Goal: Transaction & Acquisition: Purchase product/service

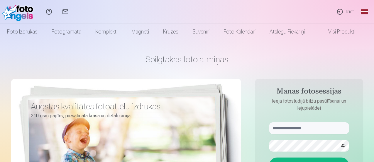
scroll to position [59, 0]
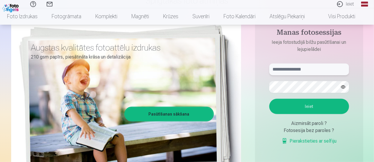
click at [292, 69] on input "text" at bounding box center [309, 69] width 80 height 12
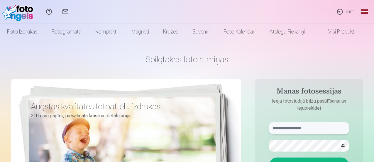
click at [311, 125] on input "text" at bounding box center [309, 128] width 80 height 12
type input "**********"
click at [269, 157] on button "Ieiet" at bounding box center [309, 164] width 80 height 15
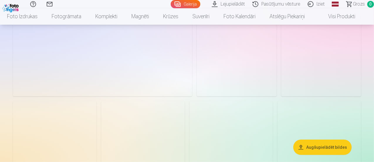
scroll to position [117, 0]
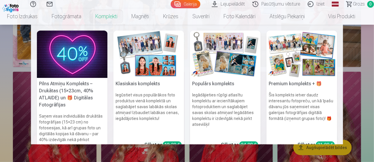
click at [114, 18] on link "Komplekti" at bounding box center [106, 16] width 36 height 16
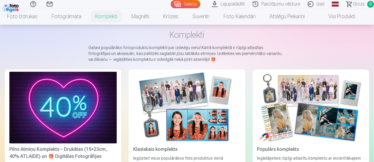
scroll to position [59, 0]
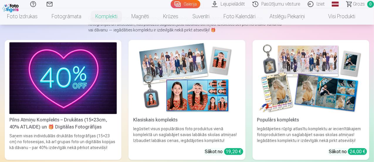
click at [38, 74] on img at bounding box center [62, 78] width 107 height 72
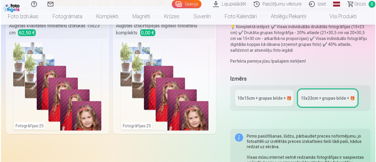
scroll to position [117, 0]
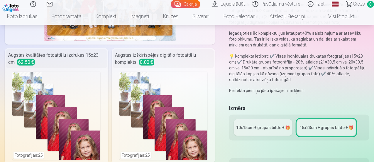
click at [17, 77] on div "Fotogrāfijas : 25" at bounding box center [56, 116] width 88 height 88
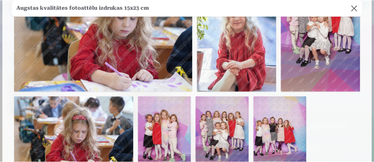
scroll to position [541, 0]
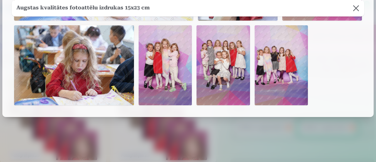
click at [353, 10] on button at bounding box center [356, 8] width 16 height 16
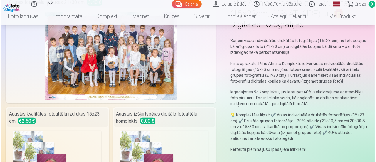
scroll to position [117, 0]
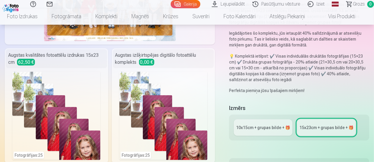
click at [20, 75] on div "Fotogrāfijas : 25" at bounding box center [56, 116] width 88 height 88
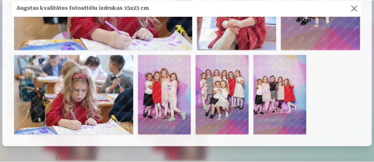
scroll to position [541, 0]
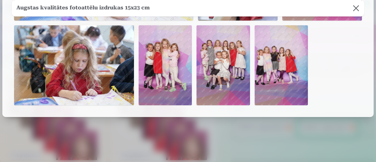
click at [356, 6] on button at bounding box center [356, 8] width 16 height 16
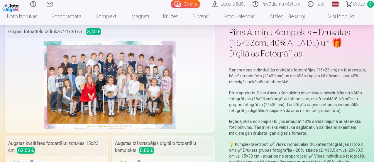
scroll to position [0, 0]
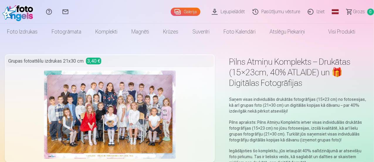
click at [171, 11] on link "Galerija" at bounding box center [186, 12] width 30 height 8
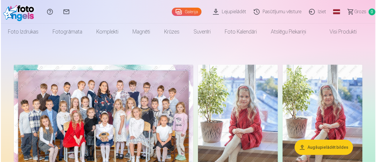
scroll to position [88, 0]
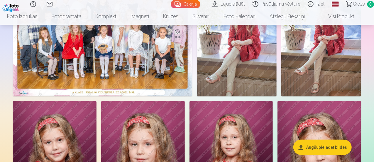
click at [192, 96] on img at bounding box center [102, 37] width 179 height 120
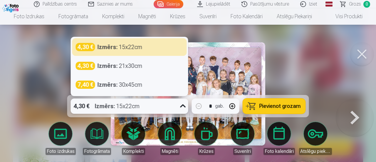
click at [180, 106] on icon at bounding box center [182, 105] width 9 height 9
click at [179, 104] on icon at bounding box center [182, 105] width 9 height 9
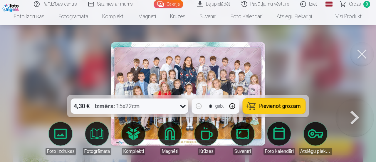
click at [267, 107] on span "Pievienot grozam" at bounding box center [279, 105] width 41 height 5
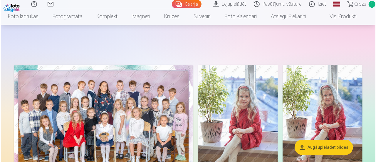
scroll to position [59, 0]
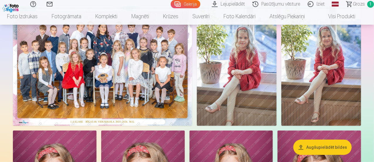
click at [277, 70] on img at bounding box center [237, 66] width 80 height 120
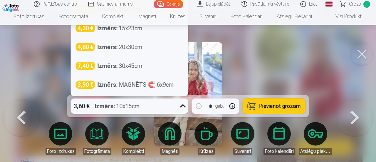
click at [177, 105] on div "3,60 € Izmērs : 10x15cm" at bounding box center [124, 105] width 106 height 15
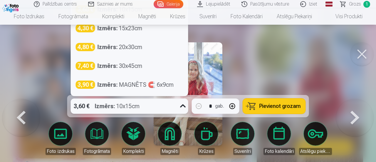
scroll to position [56, 0]
click at [133, 31] on div "Izmērs : 15x23cm" at bounding box center [119, 28] width 45 height 8
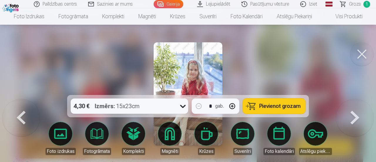
click at [202, 67] on img at bounding box center [188, 93] width 69 height 103
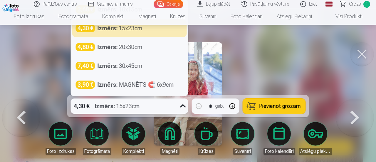
click at [162, 106] on div "4,30 € Izmērs : 15x23cm" at bounding box center [124, 105] width 106 height 15
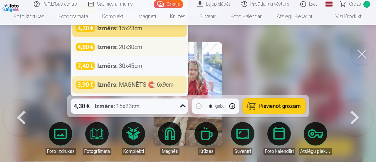
scroll to position [53, 0]
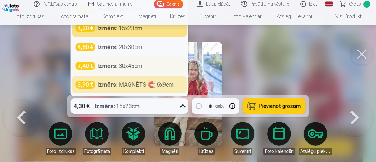
drag, startPoint x: 149, startPoint y: 45, endPoint x: 145, endPoint y: 74, distance: 29.4
click at [147, 78] on div "3,60 € Izmērs : 10x15cm 4,30 € Izmērs : 15x23cm 4,80 € Izmērs : 20x30cm 7,40 € …" at bounding box center [129, 47] width 117 height 96
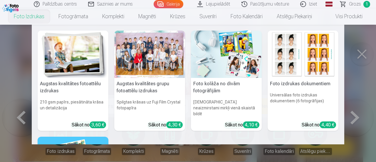
click at [22, 115] on nav "Augstas kvalitātes fotoattēlu izdrukas 210 gsm papīrs, piesātināta krāsa un det…" at bounding box center [188, 84] width 376 height 119
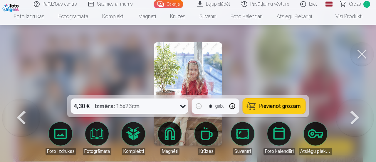
click at [359, 99] on button at bounding box center [355, 99] width 38 height 0
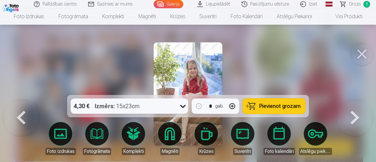
click at [22, 99] on button at bounding box center [21, 99] width 38 height 0
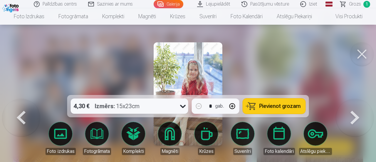
click at [101, 111] on div "Izmērs : 15x23cm" at bounding box center [117, 105] width 45 height 15
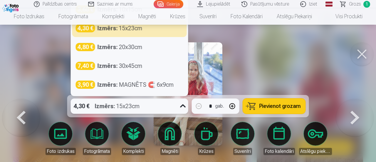
scroll to position [50, 0]
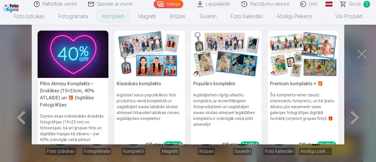
click at [106, 15] on link "Komplekti" at bounding box center [113, 16] width 36 height 16
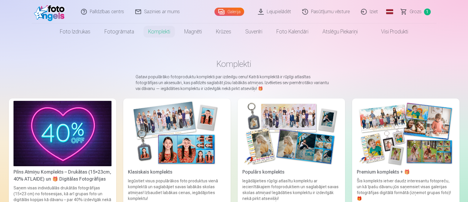
click at [240, 9] on link "Galerija" at bounding box center [230, 12] width 30 height 8
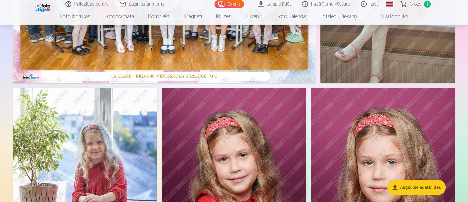
scroll to position [73, 0]
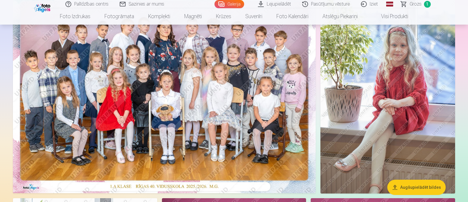
click at [374, 117] on img at bounding box center [388, 92] width 135 height 202
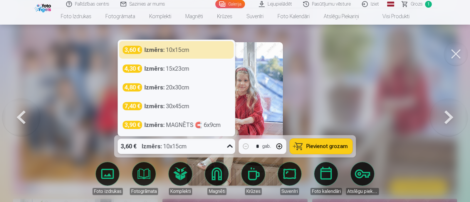
click at [215, 146] on div "3,60 € Izmērs : 10x15cm" at bounding box center [171, 146] width 106 height 15
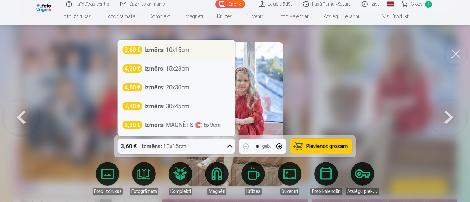
click at [205, 52] on div "3,60 € Izmērs : 10x15cm" at bounding box center [176, 50] width 107 height 8
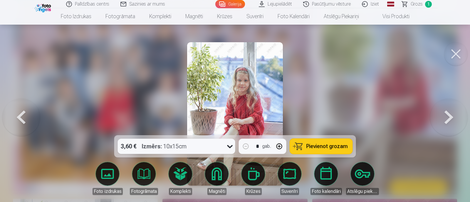
click at [374, 118] on button at bounding box center [449, 114] width 38 height 31
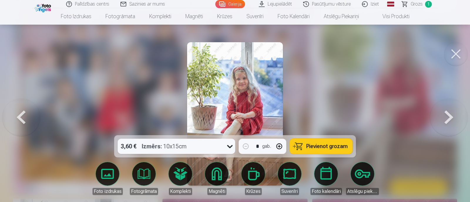
click at [374, 60] on button at bounding box center [455, 53] width 23 height 23
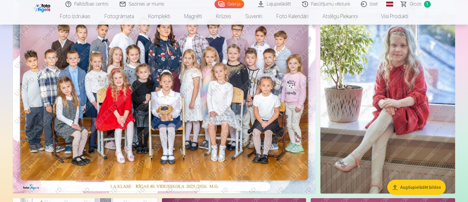
click at [374, 76] on img at bounding box center [388, 92] width 135 height 202
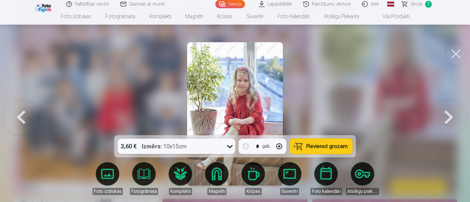
click at [374, 52] on button at bounding box center [455, 53] width 23 height 23
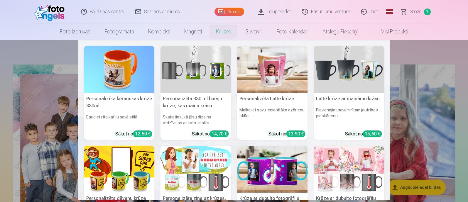
click at [374, 117] on nav "Personalizēta keramikas krūze 330ml Baudiet rīta kafiju savā stilā Sākot no 12,…" at bounding box center [234, 120] width 468 height 160
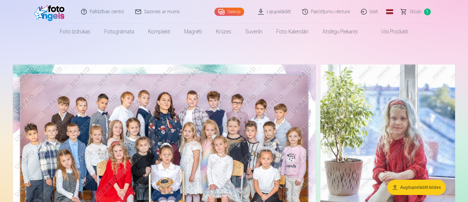
click at [374, 117] on img at bounding box center [388, 166] width 135 height 202
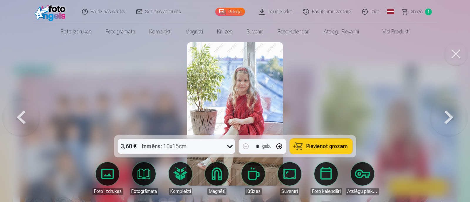
click at [260, 97] on img at bounding box center [235, 114] width 96 height 144
click at [374, 53] on button at bounding box center [455, 53] width 23 height 23
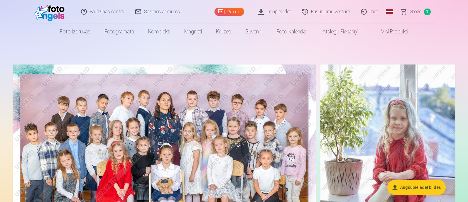
click at [58, 12] on img at bounding box center [51, 11] width 34 height 19
click at [59, 12] on img at bounding box center [51, 11] width 34 height 19
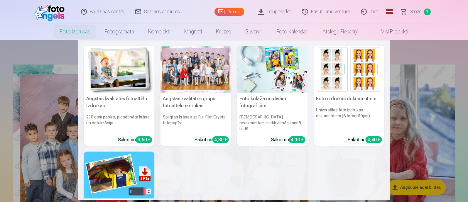
click at [68, 30] on link "Foto izdrukas" at bounding box center [75, 31] width 45 height 16
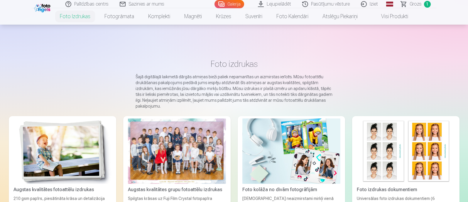
scroll to position [73, 0]
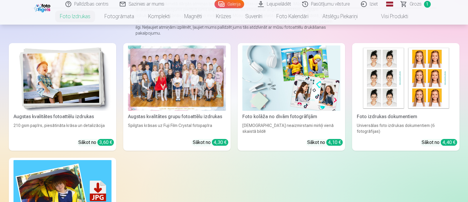
click at [192, 93] on div at bounding box center [177, 77] width 98 height 65
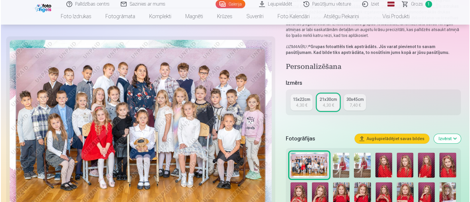
scroll to position [146, 0]
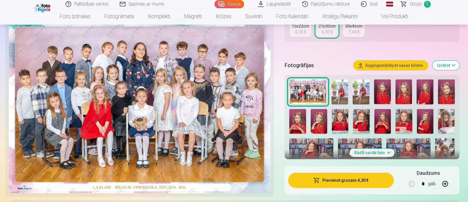
click at [361, 161] on button "Pievienot grozam : 4,30 €" at bounding box center [340, 180] width 105 height 15
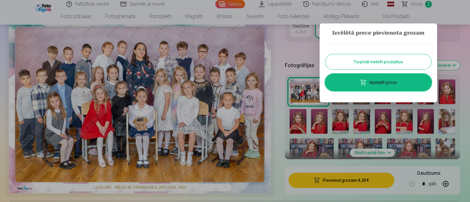
click at [365, 82] on span at bounding box center [363, 82] width 7 height 7
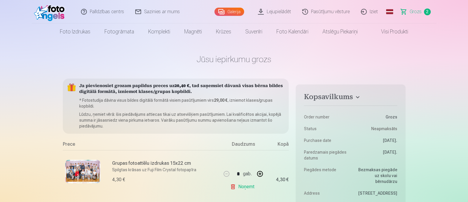
scroll to position [73, 0]
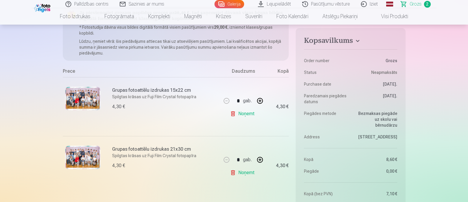
click at [247, 111] on link "Noņemt" at bounding box center [243, 114] width 27 height 12
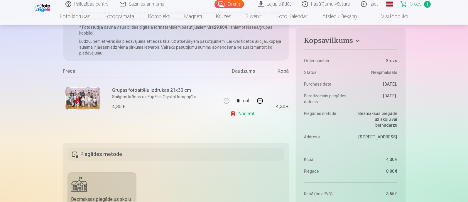
scroll to position [0, 0]
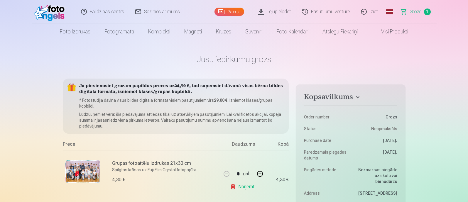
click at [231, 10] on link "Galerija" at bounding box center [230, 12] width 30 height 8
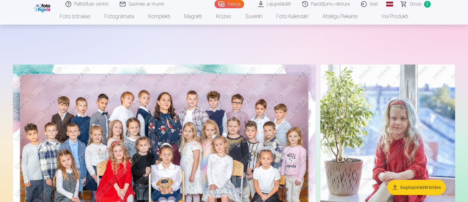
scroll to position [73, 0]
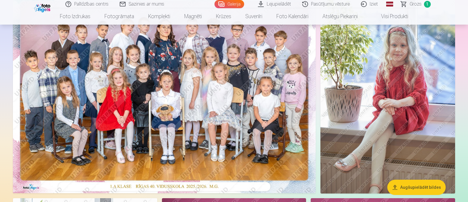
click at [362, 97] on img at bounding box center [388, 92] width 135 height 202
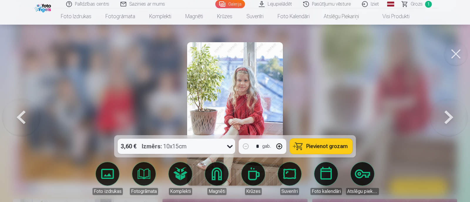
click at [374, 53] on button at bounding box center [455, 53] width 23 height 23
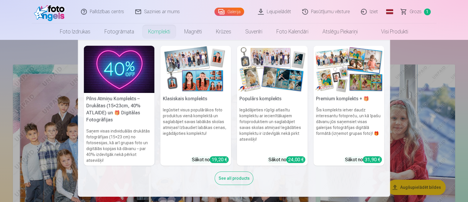
click at [155, 29] on link "Komplekti" at bounding box center [159, 31] width 36 height 16
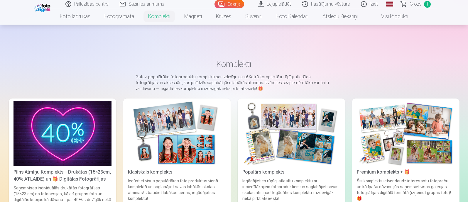
scroll to position [73, 0]
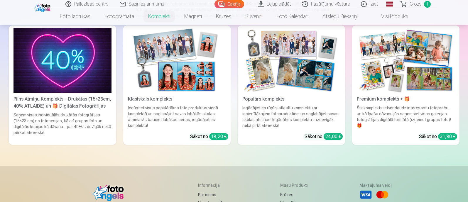
click at [78, 102] on div "Pilns Atmiņu Komplekts – Drukātas (15×23cm, 40% ATLAIDE) un 🎁 Digitālas Fotogrā…" at bounding box center [62, 103] width 103 height 14
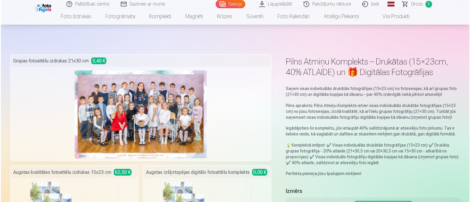
scroll to position [110, 0]
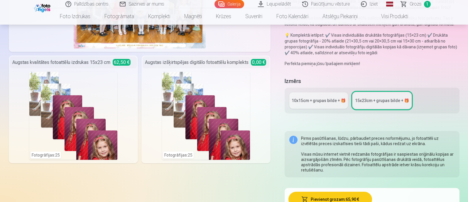
click at [69, 99] on div "Fotogrāfijas : 25" at bounding box center [73, 116] width 88 height 88
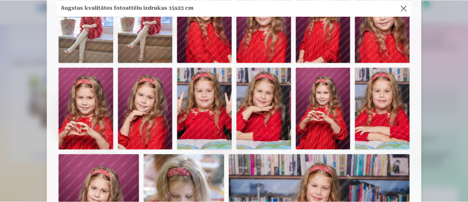
scroll to position [0, 0]
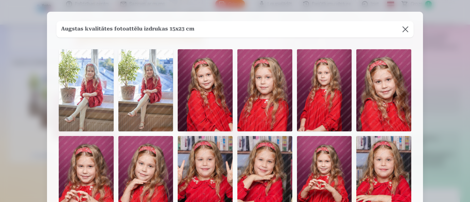
click at [374, 32] on button at bounding box center [405, 29] width 16 height 16
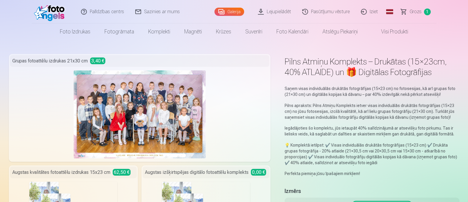
click at [374, 9] on link "Grozs 1" at bounding box center [416, 11] width 41 height 23
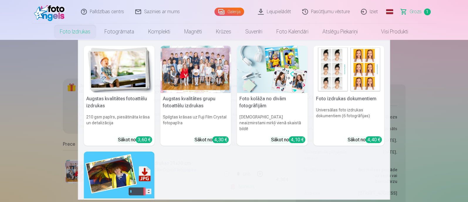
click at [210, 70] on div at bounding box center [196, 69] width 71 height 47
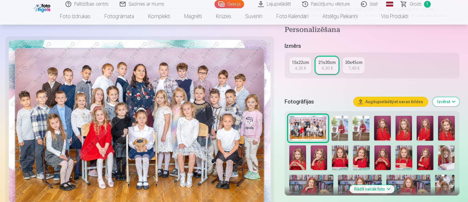
scroll to position [146, 0]
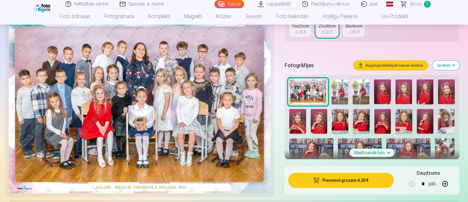
click at [344, 91] on img at bounding box center [340, 92] width 17 height 25
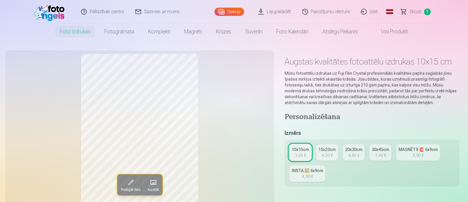
scroll to position [73, 0]
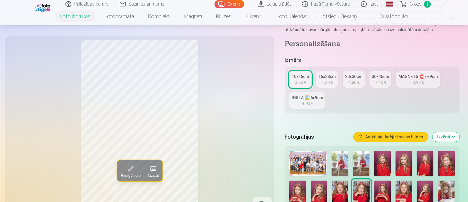
click at [337, 161] on img at bounding box center [340, 163] width 17 height 25
click at [326, 82] on div "4,30 €" at bounding box center [327, 83] width 11 height 6
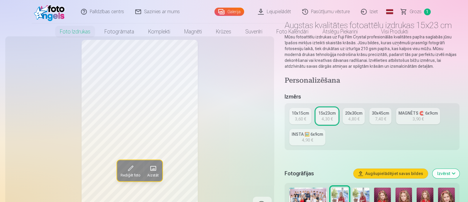
scroll to position [73, 0]
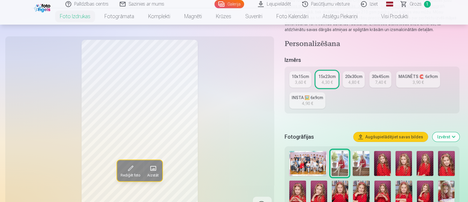
click at [310, 104] on div "4,90 €" at bounding box center [307, 104] width 11 height 6
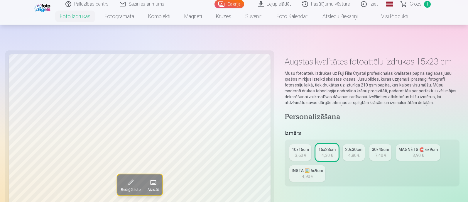
scroll to position [110, 0]
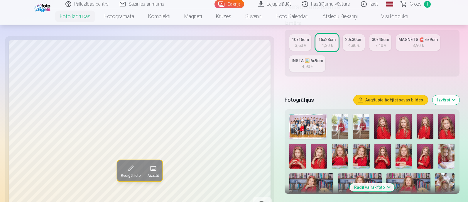
click at [342, 127] on img at bounding box center [340, 126] width 17 height 25
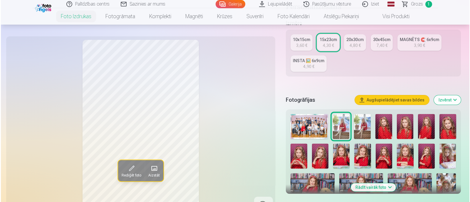
scroll to position [146, 0]
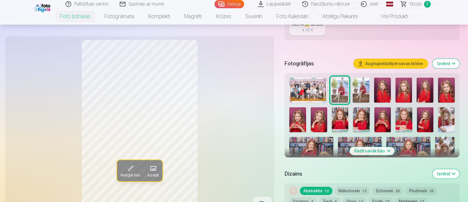
click at [131, 169] on span at bounding box center [130, 168] width 9 height 9
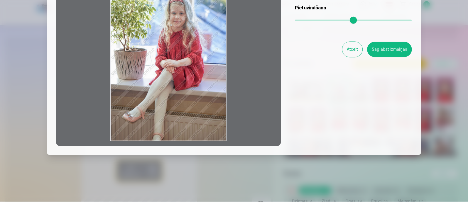
scroll to position [0, 0]
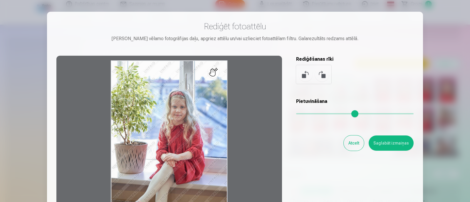
click at [445, 118] on div at bounding box center [235, 101] width 470 height 202
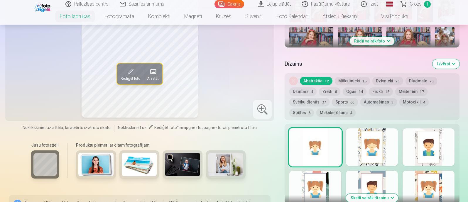
scroll to position [220, 0]
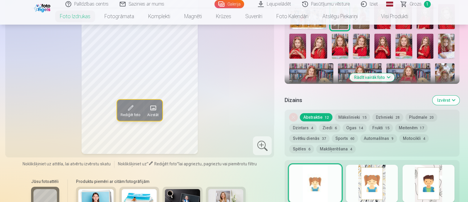
click at [346, 119] on button "Mākslinieki 15" at bounding box center [352, 117] width 35 height 8
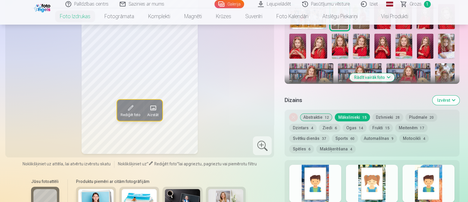
click at [317, 177] on div at bounding box center [315, 184] width 52 height 38
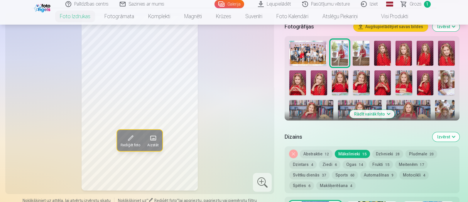
scroll to position [257, 0]
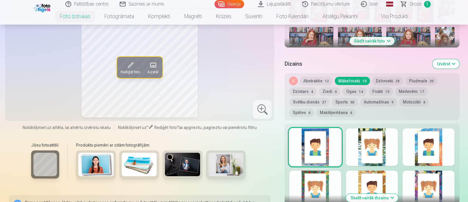
click at [326, 89] on button "Ziedi 6" at bounding box center [329, 91] width 21 height 8
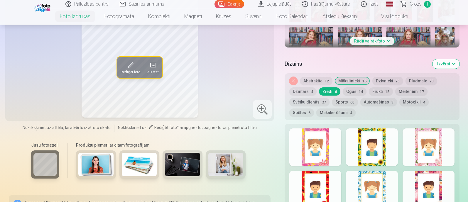
click at [327, 177] on div at bounding box center [315, 190] width 52 height 38
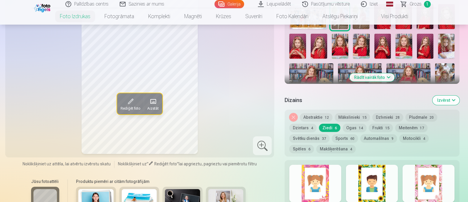
scroll to position [293, 0]
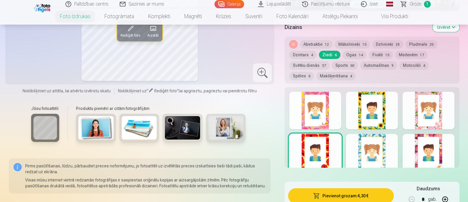
click at [415, 118] on div at bounding box center [429, 111] width 52 height 38
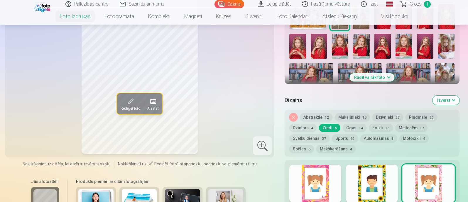
scroll to position [257, 0]
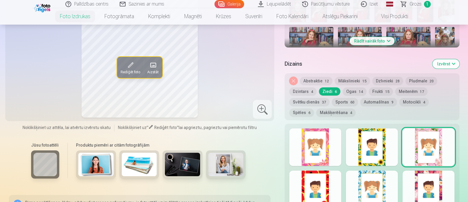
click at [292, 80] on button "Noņemiet dizainu" at bounding box center [293, 81] width 8 height 8
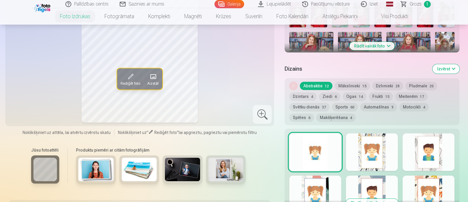
scroll to position [178, 0]
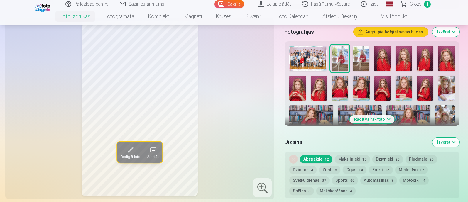
click at [382, 57] on img at bounding box center [382, 58] width 17 height 25
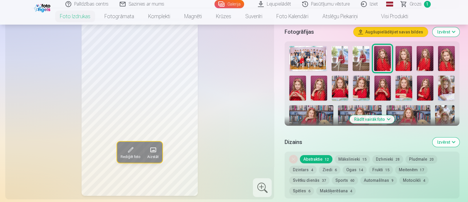
scroll to position [215, 0]
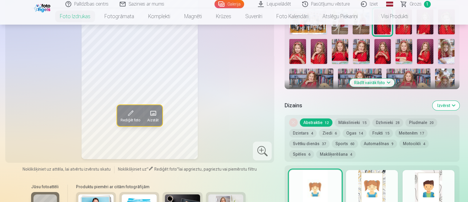
click at [354, 130] on button "Ogas 14" at bounding box center [355, 133] width 24 height 8
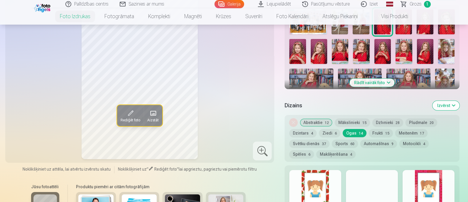
scroll to position [252, 0]
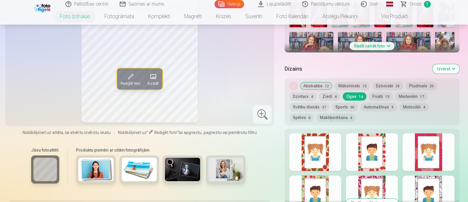
click at [317, 145] on div at bounding box center [315, 153] width 52 height 38
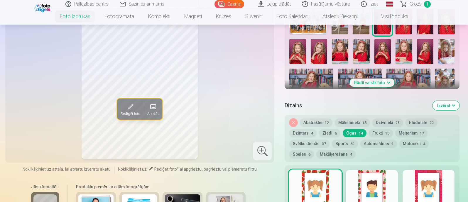
scroll to position [288, 0]
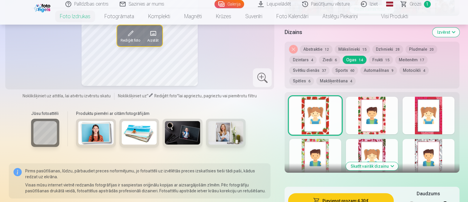
click at [378, 123] on div at bounding box center [372, 116] width 52 height 38
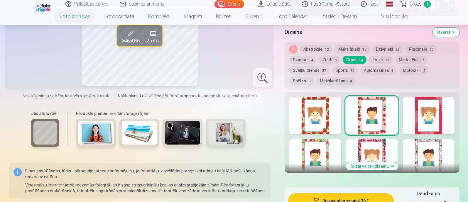
click at [366, 148] on div at bounding box center [372, 158] width 52 height 38
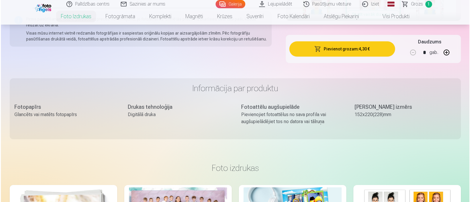
scroll to position [367, 0]
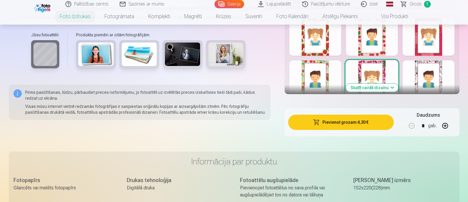
click at [343, 127] on button "Pievienot grozam : 4,30 €" at bounding box center [340, 122] width 105 height 15
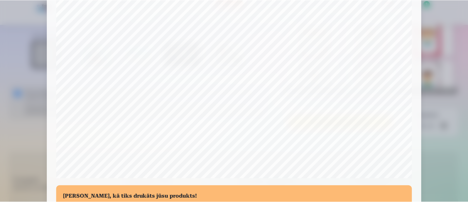
scroll to position [37, 0]
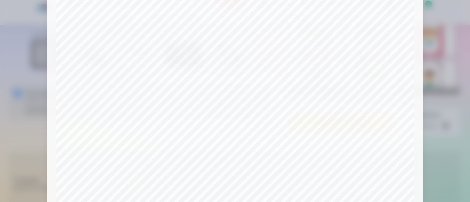
click at [430, 91] on div at bounding box center [235, 101] width 470 height 202
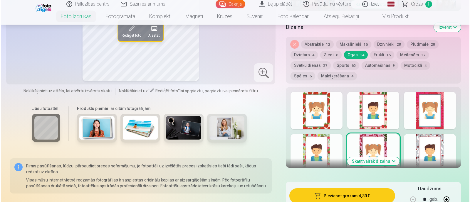
scroll to position [367, 0]
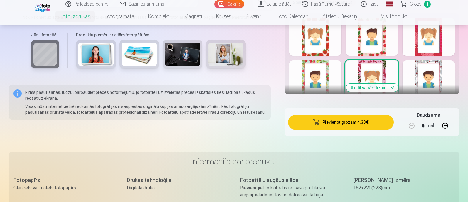
click at [363, 122] on button "Pievienot grozam : 4,30 €" at bounding box center [340, 122] width 105 height 15
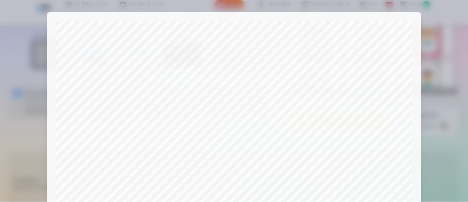
scroll to position [220, 0]
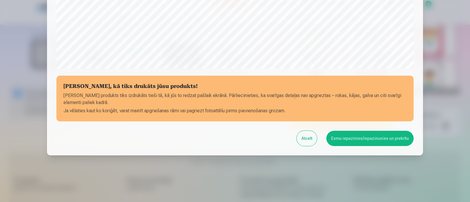
click at [363, 137] on button "Esmu iepazinies/iepazinusies un piekrītu" at bounding box center [369, 138] width 87 height 15
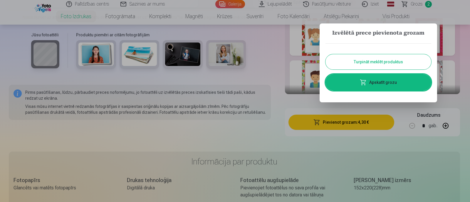
click at [379, 64] on button "Turpināt meklēt produktus" at bounding box center [378, 61] width 106 height 15
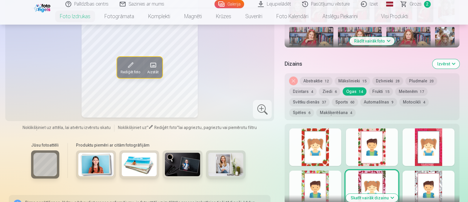
scroll to position [183, 0]
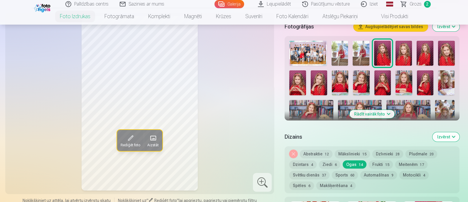
click at [404, 53] on img at bounding box center [404, 53] width 17 height 25
click at [428, 47] on img at bounding box center [425, 53] width 17 height 25
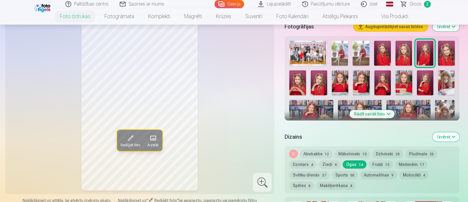
scroll to position [220, 0]
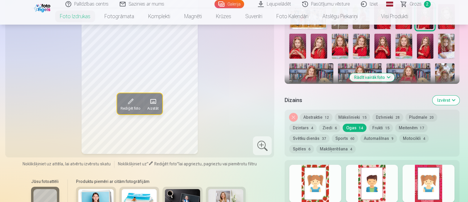
click at [314, 75] on img at bounding box center [311, 77] width 44 height 29
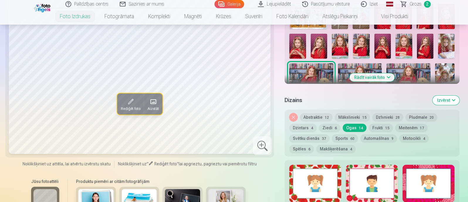
click at [330, 131] on button "Ziedi 6" at bounding box center [329, 128] width 21 height 8
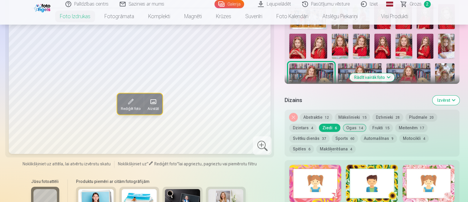
scroll to position [293, 0]
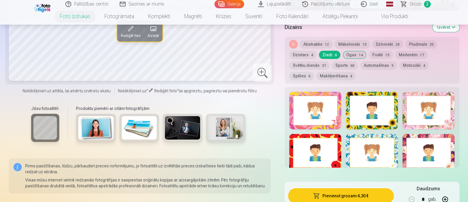
click at [307, 63] on button "Svētku dienās 37" at bounding box center [309, 65] width 40 height 8
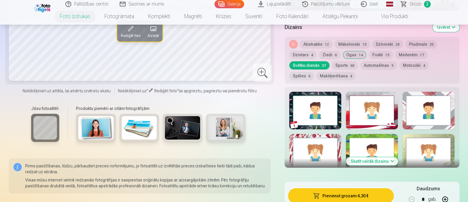
click at [380, 41] on button "Dzīvnieki 28" at bounding box center [387, 44] width 31 height 8
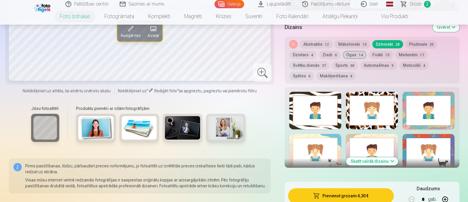
scroll to position [330, 0]
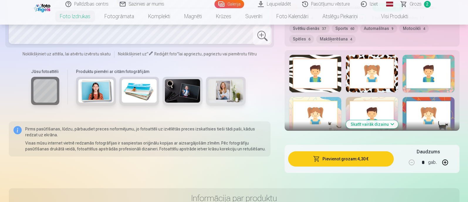
click at [380, 123] on button "Skatīt vairāk dizainu" at bounding box center [372, 124] width 52 height 8
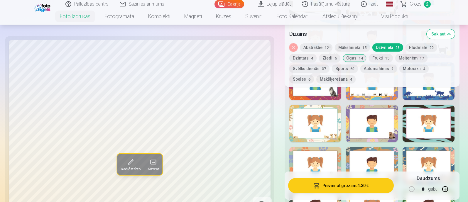
scroll to position [440, 0]
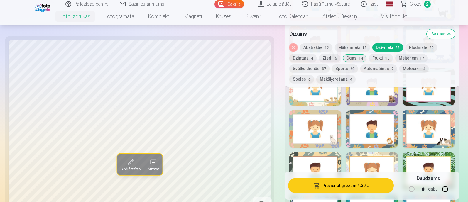
click at [377, 131] on div at bounding box center [372, 129] width 52 height 38
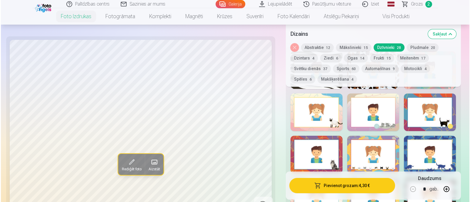
scroll to position [367, 0]
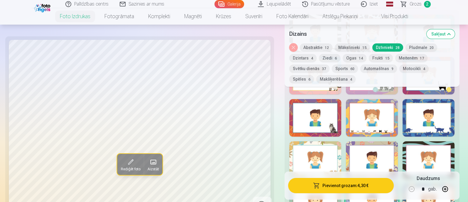
click at [357, 184] on button "Pievienot grozam : 4,30 €" at bounding box center [340, 185] width 105 height 15
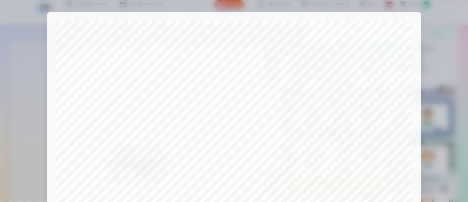
scroll to position [220, 0]
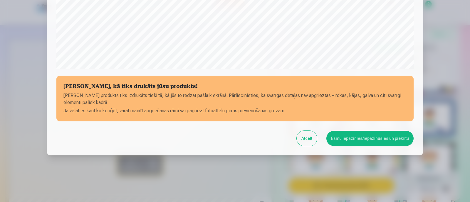
click at [357, 139] on button "Esmu iepazinies/iepazinusies un piekrītu" at bounding box center [369, 138] width 87 height 15
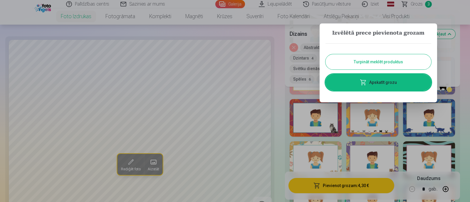
click at [283, 93] on div at bounding box center [235, 101] width 470 height 202
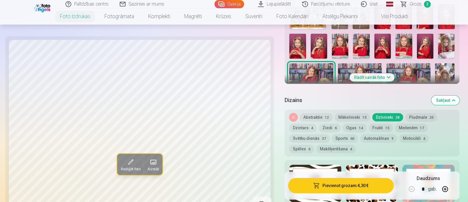
click at [368, 77] on button "Rādīt vairāk foto" at bounding box center [372, 77] width 45 height 8
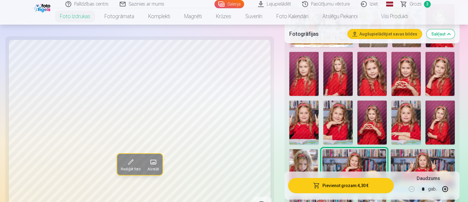
scroll to position [293, 0]
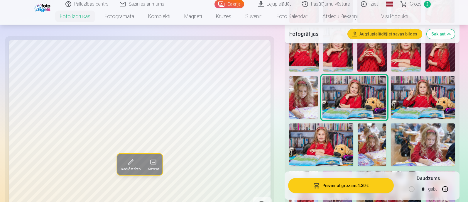
click at [317, 138] on img at bounding box center [321, 145] width 64 height 43
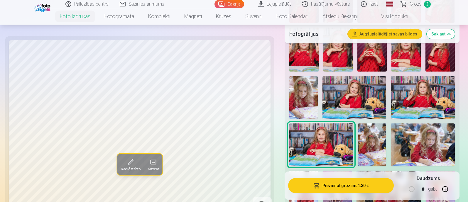
click at [424, 100] on img at bounding box center [423, 97] width 64 height 43
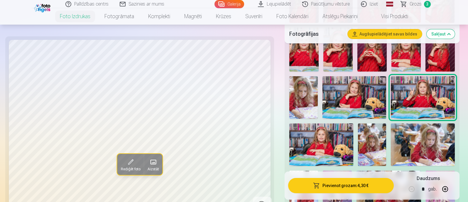
click at [366, 94] on img at bounding box center [355, 97] width 64 height 43
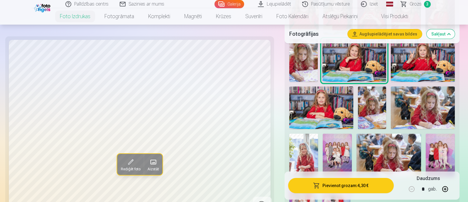
scroll to position [367, 0]
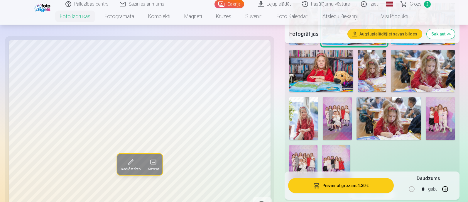
click at [343, 121] on img at bounding box center [337, 118] width 29 height 43
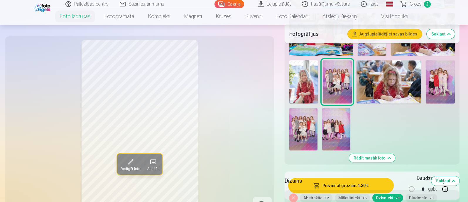
scroll to position [477, 0]
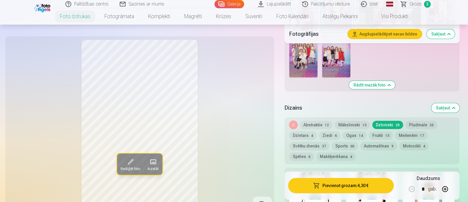
click at [353, 123] on button "Mākslinieki 15" at bounding box center [352, 125] width 35 height 8
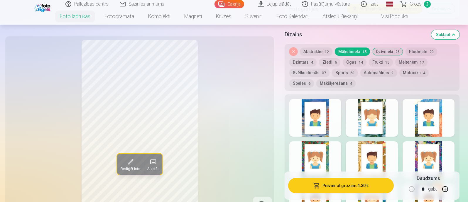
click at [309, 110] on div at bounding box center [315, 118] width 52 height 38
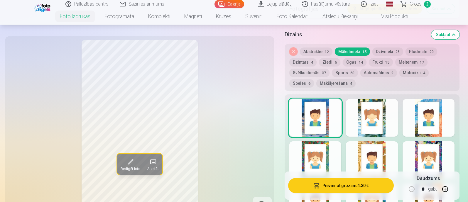
click at [357, 116] on div at bounding box center [372, 118] width 52 height 38
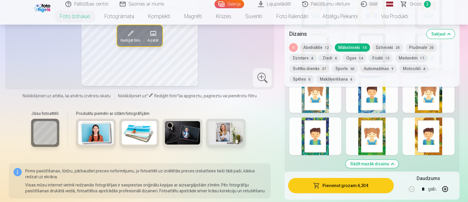
scroll to position [624, 0]
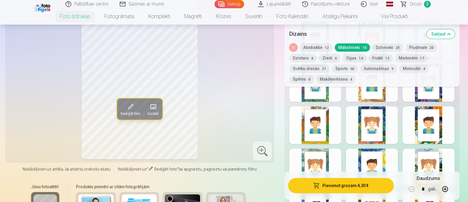
click at [316, 69] on button "Svētku dienās 37" at bounding box center [309, 69] width 40 height 8
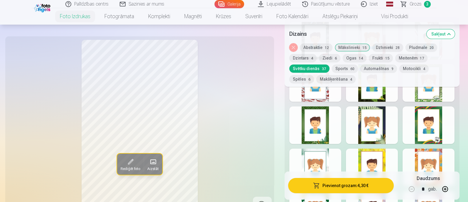
scroll to position [550, 0]
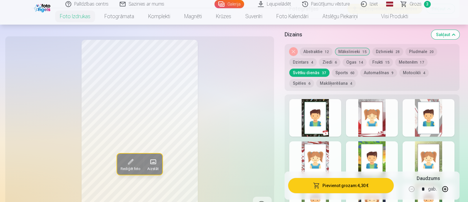
click at [386, 50] on button "Dzīvnieki 28" at bounding box center [387, 52] width 31 height 8
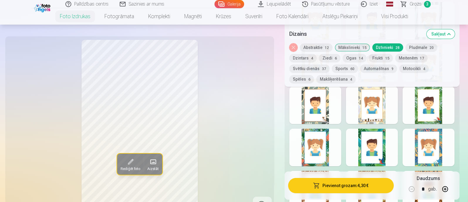
scroll to position [844, 0]
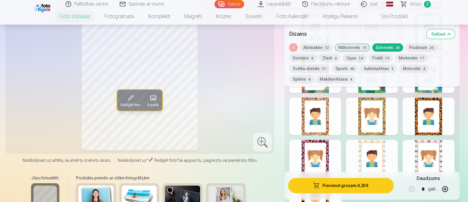
click at [436, 147] on div at bounding box center [429, 159] width 52 height 38
click at [375, 147] on div at bounding box center [372, 159] width 52 height 38
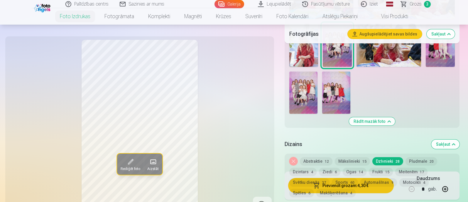
scroll to position [330, 0]
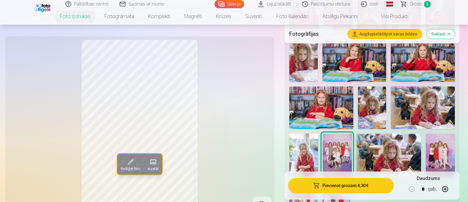
click at [366, 58] on img at bounding box center [355, 60] width 64 height 43
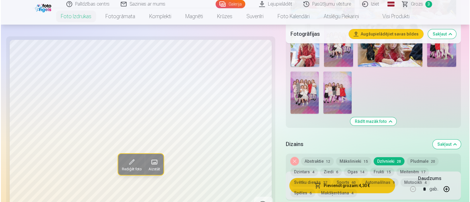
scroll to position [513, 0]
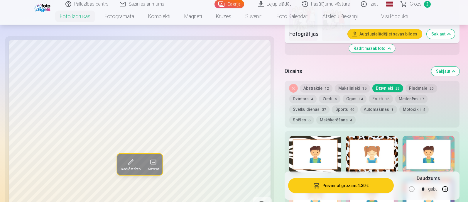
click at [330, 184] on button "Pievienot grozam : 4,30 €" at bounding box center [340, 185] width 105 height 15
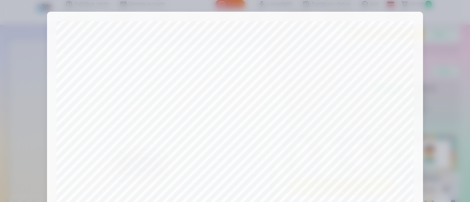
scroll to position [220, 0]
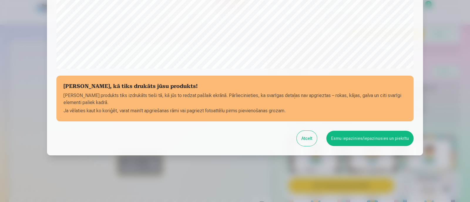
click at [358, 141] on button "Esmu iepazinies/iepazinusies un piekrītu" at bounding box center [369, 138] width 87 height 15
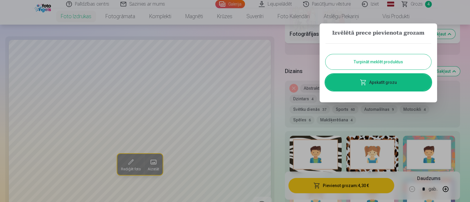
click at [395, 80] on link "Apskatīt grozu" at bounding box center [378, 82] width 106 height 16
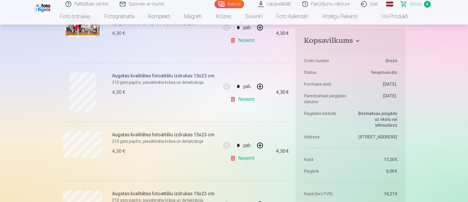
scroll to position [220, 0]
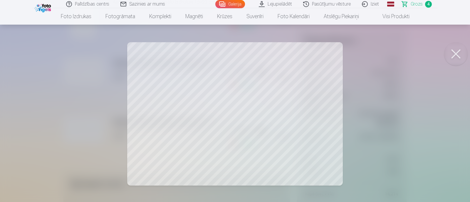
click at [456, 54] on button at bounding box center [455, 53] width 23 height 23
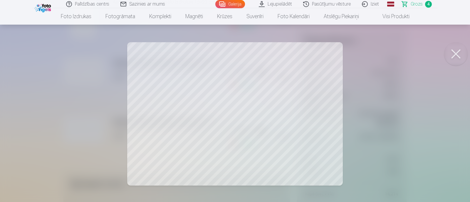
click at [458, 50] on button at bounding box center [455, 53] width 23 height 23
click at [394, 85] on div at bounding box center [235, 101] width 470 height 202
click at [354, 111] on div at bounding box center [235, 101] width 470 height 202
click at [368, 124] on div at bounding box center [235, 101] width 470 height 202
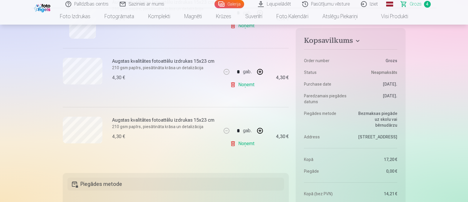
click at [258, 129] on button "button" at bounding box center [260, 131] width 14 height 14
type input "*"
click at [240, 142] on link "Noņemt" at bounding box center [243, 144] width 27 height 12
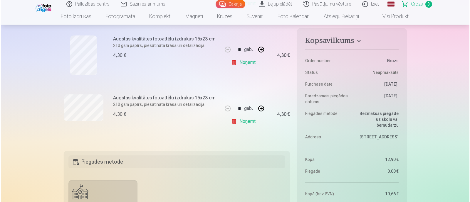
scroll to position [110, 0]
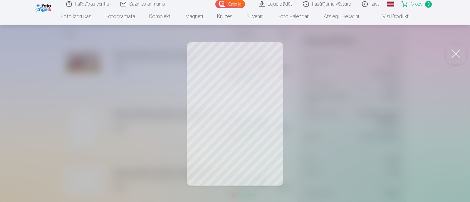
click at [368, 127] on div at bounding box center [235, 101] width 470 height 202
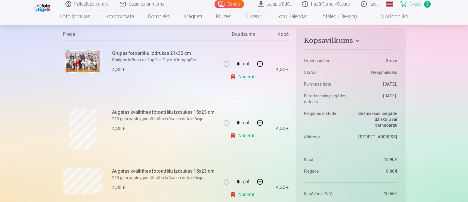
click at [82, 55] on img at bounding box center [82, 61] width 35 height 23
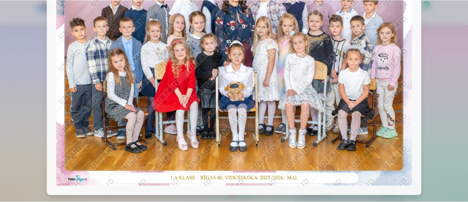
scroll to position [0, 0]
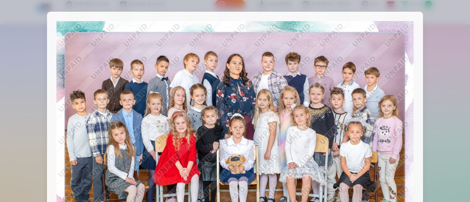
click at [459, 103] on div at bounding box center [235, 101] width 470 height 202
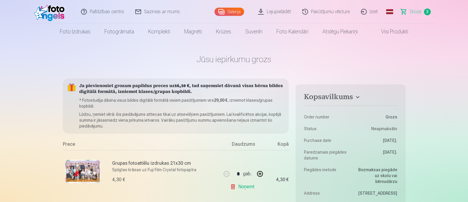
click at [230, 13] on link "Galerija" at bounding box center [230, 12] width 30 height 8
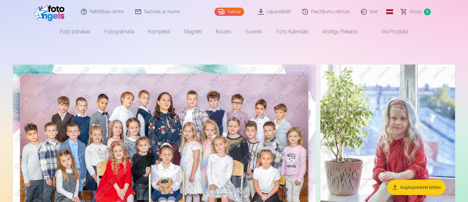
scroll to position [73, 0]
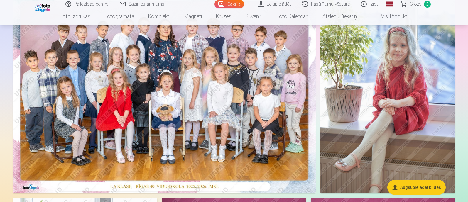
click at [436, 86] on img at bounding box center [388, 92] width 135 height 202
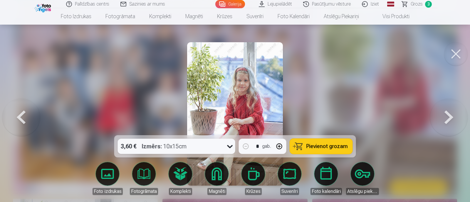
click at [181, 145] on div "Izmērs : 10x15cm" at bounding box center [164, 146] width 45 height 15
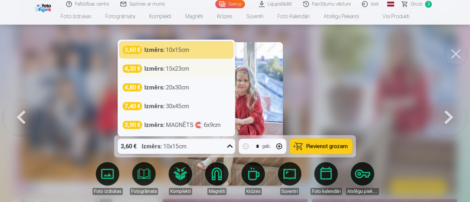
click at [172, 65] on div "Izmērs : 15x23cm" at bounding box center [166, 69] width 45 height 8
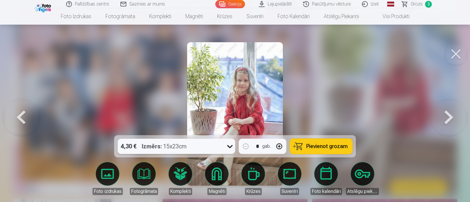
click at [308, 149] on span "Pievienot grozam" at bounding box center [326, 146] width 41 height 5
click at [447, 117] on button at bounding box center [449, 114] width 38 height 31
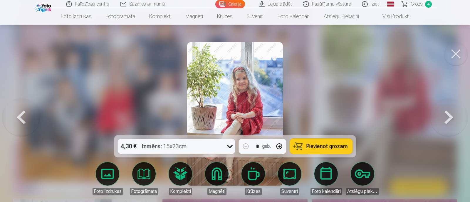
click at [305, 144] on button "Pievienot grozam" at bounding box center [321, 146] width 63 height 15
click at [458, 53] on button at bounding box center [455, 53] width 23 height 23
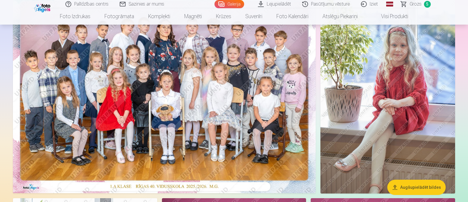
click at [372, 80] on img at bounding box center [388, 92] width 135 height 202
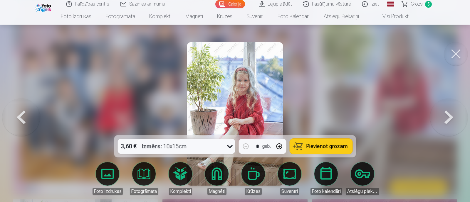
click at [460, 50] on button at bounding box center [455, 53] width 23 height 23
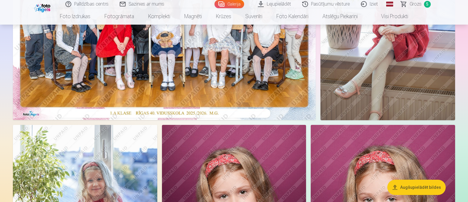
scroll to position [220, 0]
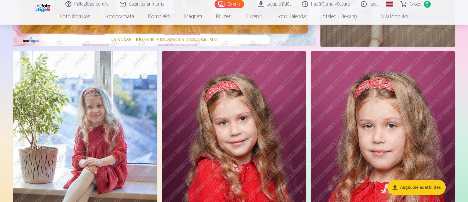
click at [75, 120] on img at bounding box center [85, 159] width 144 height 217
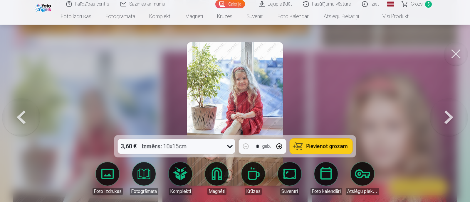
click at [458, 52] on button at bounding box center [455, 53] width 23 height 23
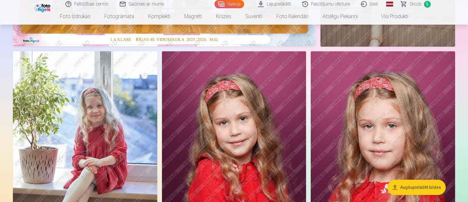
click at [272, 105] on img at bounding box center [234, 159] width 144 height 217
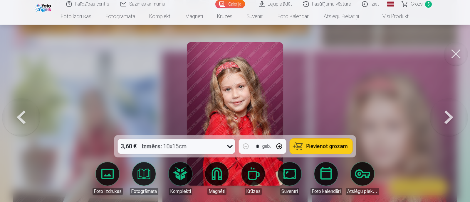
click at [458, 50] on button at bounding box center [455, 53] width 23 height 23
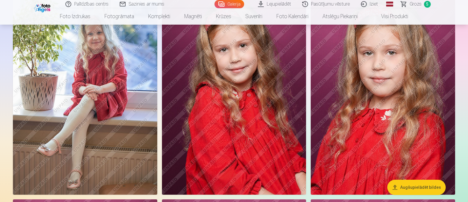
click at [369, 110] on img at bounding box center [383, 86] width 144 height 217
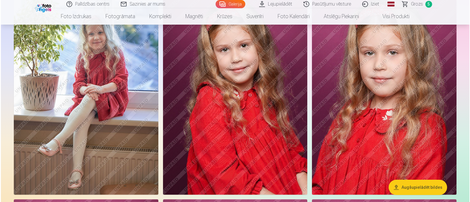
scroll to position [294, 0]
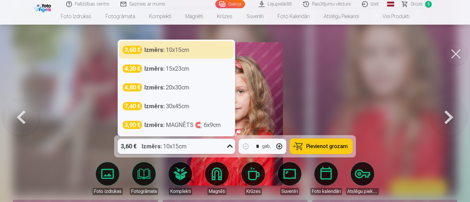
click at [174, 146] on div "Izmērs : 10x15cm" at bounding box center [164, 146] width 45 height 15
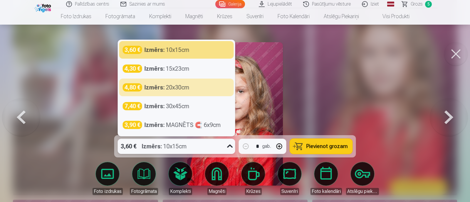
click at [323, 144] on span "Pievienot grozam" at bounding box center [326, 146] width 41 height 5
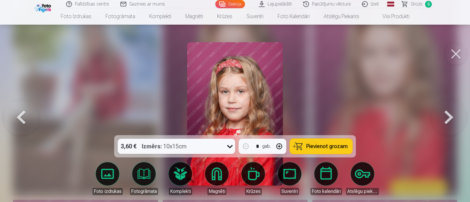
click at [443, 119] on button at bounding box center [449, 114] width 38 height 31
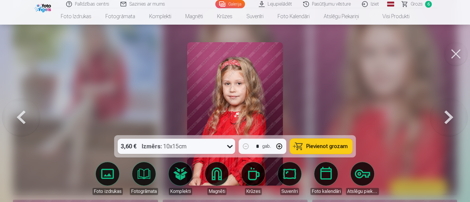
click at [14, 116] on button at bounding box center [21, 114] width 38 height 31
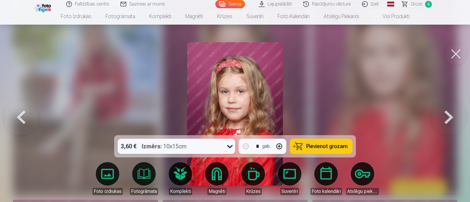
click at [441, 111] on button at bounding box center [449, 114] width 38 height 31
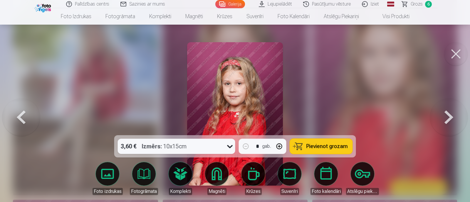
click at [460, 50] on button at bounding box center [455, 53] width 23 height 23
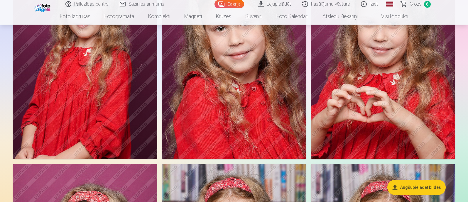
scroll to position [477, 0]
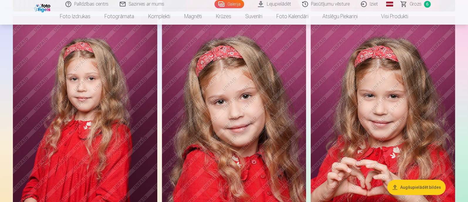
click at [263, 82] on img at bounding box center [234, 124] width 144 height 217
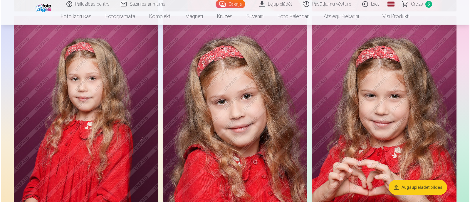
scroll to position [478, 0]
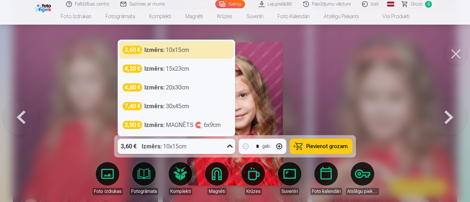
click at [179, 149] on div "Izmērs : 10x15cm" at bounding box center [164, 146] width 45 height 15
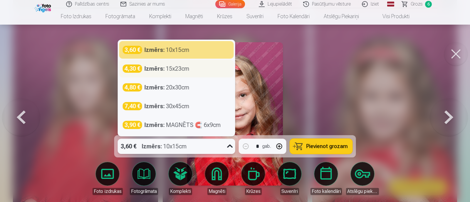
click at [176, 71] on div "Izmērs : 15x23cm" at bounding box center [166, 69] width 45 height 8
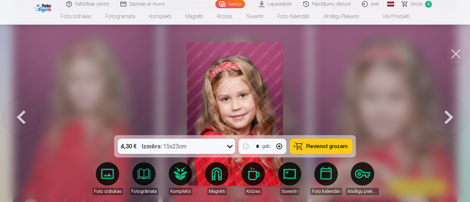
click at [306, 144] on button "Pievienot grozam" at bounding box center [321, 146] width 63 height 15
click at [171, 145] on div "Izmērs : 15x23cm" at bounding box center [164, 146] width 45 height 15
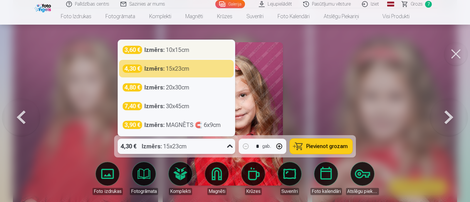
click at [174, 52] on div "Izmērs : 10x15cm" at bounding box center [166, 50] width 45 height 8
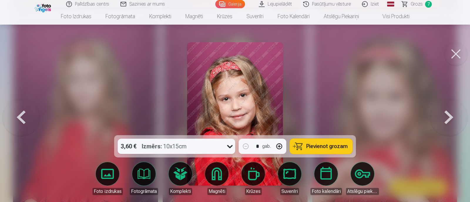
click at [316, 141] on button "Pievienot grozam" at bounding box center [321, 146] width 63 height 15
click at [449, 112] on button at bounding box center [449, 114] width 38 height 31
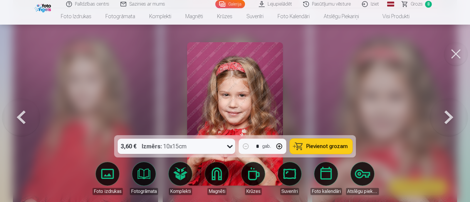
click at [211, 147] on div "3,60 € Izmērs : 10x15cm" at bounding box center [171, 146] width 106 height 15
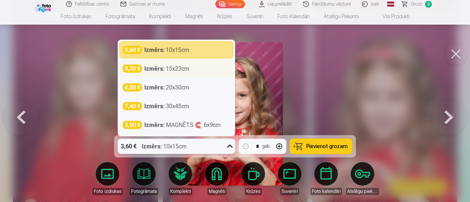
click at [159, 72] on strong "Izmērs :" at bounding box center [154, 69] width 20 height 8
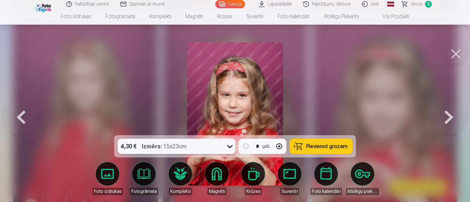
click at [301, 141] on button "Pievienot grozam" at bounding box center [321, 146] width 63 height 15
click at [448, 115] on button at bounding box center [449, 114] width 38 height 31
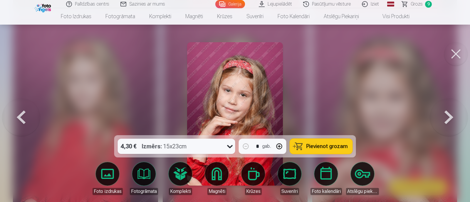
click at [448, 115] on button at bounding box center [449, 114] width 38 height 31
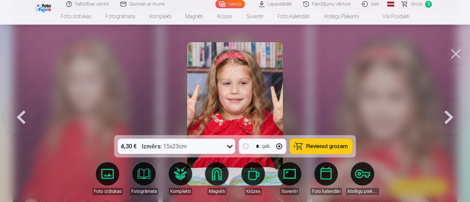
click at [448, 115] on button at bounding box center [449, 114] width 38 height 31
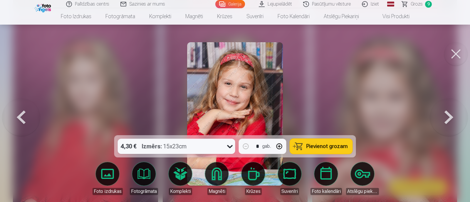
click at [447, 114] on button at bounding box center [449, 114] width 38 height 31
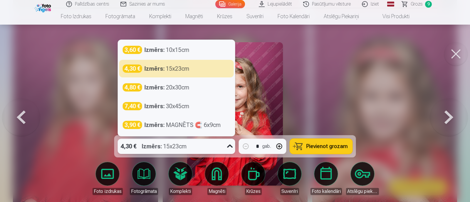
click at [188, 144] on div "4,30 € Izmērs : 15x23cm" at bounding box center [171, 146] width 106 height 15
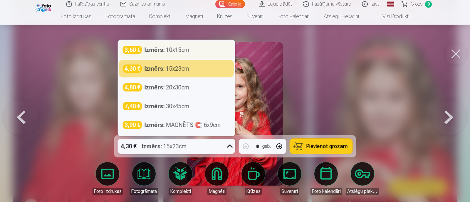
click at [176, 53] on div "Izmērs : 10x15cm" at bounding box center [166, 50] width 45 height 8
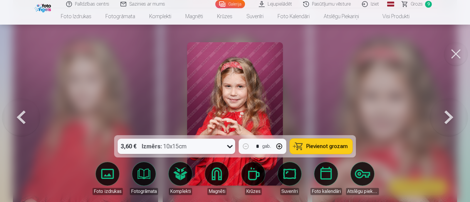
click at [306, 145] on button "Pievienot grozam" at bounding box center [321, 146] width 63 height 15
click at [447, 118] on button at bounding box center [449, 114] width 38 height 31
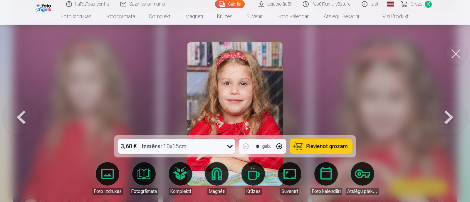
click at [446, 118] on button at bounding box center [449, 114] width 38 height 31
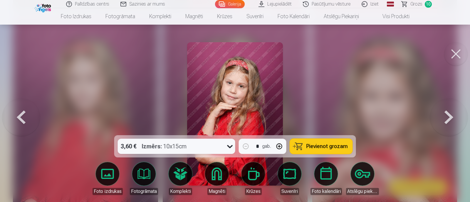
click at [311, 144] on span "Pievienot grozam" at bounding box center [326, 146] width 41 height 5
click at [449, 120] on button at bounding box center [449, 114] width 38 height 31
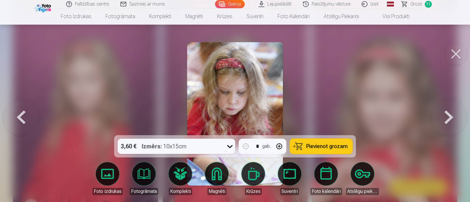
click at [449, 120] on button at bounding box center [449, 114] width 38 height 31
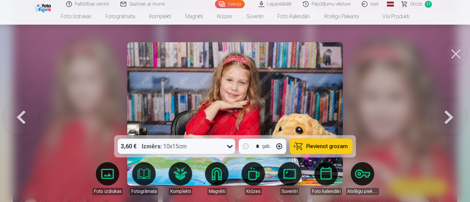
click at [449, 120] on button at bounding box center [449, 114] width 38 height 31
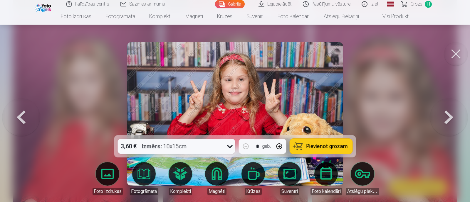
click at [449, 120] on button at bounding box center [449, 114] width 38 height 31
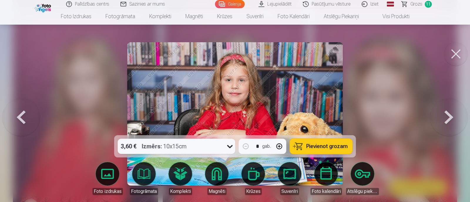
click at [449, 120] on button at bounding box center [449, 114] width 38 height 31
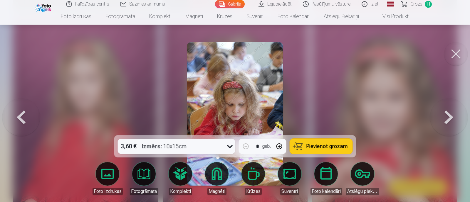
click at [449, 120] on button at bounding box center [449, 114] width 38 height 31
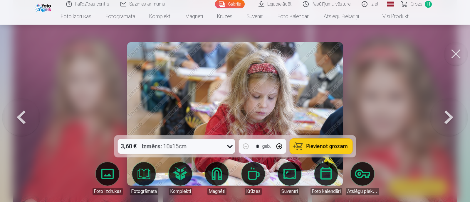
click at [23, 115] on button at bounding box center [21, 114] width 38 height 31
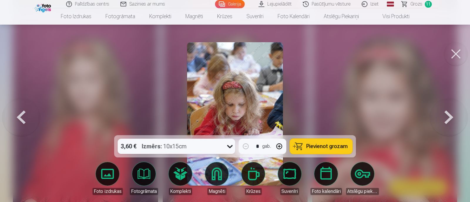
click at [455, 113] on button at bounding box center [449, 114] width 38 height 31
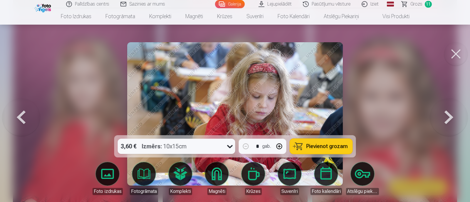
click at [298, 151] on button "Pievienot grozam" at bounding box center [321, 146] width 63 height 15
click at [445, 114] on button at bounding box center [449, 114] width 38 height 31
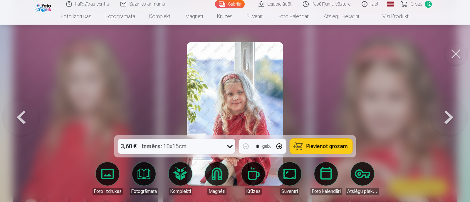
click at [445, 114] on button at bounding box center [449, 114] width 38 height 31
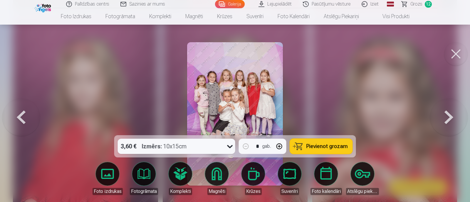
click at [27, 125] on button at bounding box center [21, 114] width 38 height 31
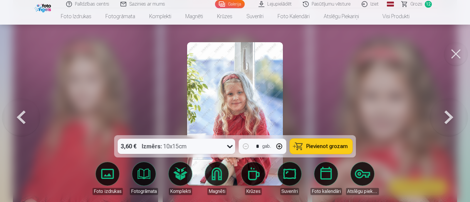
click at [305, 145] on button "Pievienot grozam" at bounding box center [321, 146] width 63 height 15
click at [454, 112] on button at bounding box center [449, 114] width 38 height 31
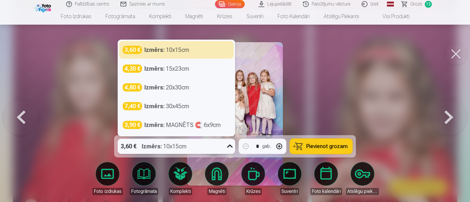
click at [184, 144] on div "Izmērs : 10x15cm" at bounding box center [164, 146] width 45 height 15
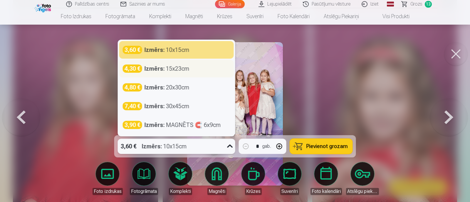
click at [169, 72] on div "Izmērs : 15x23cm" at bounding box center [166, 69] width 45 height 8
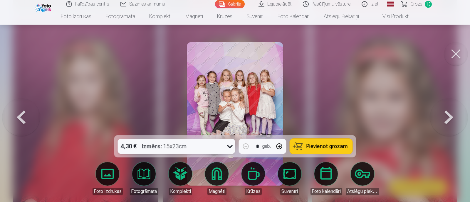
click at [328, 144] on span "Pievienot grozam" at bounding box center [326, 146] width 41 height 5
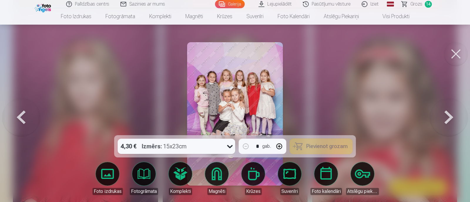
click at [451, 123] on button at bounding box center [449, 114] width 38 height 31
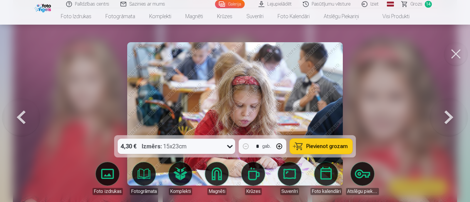
click at [456, 113] on button at bounding box center [449, 114] width 38 height 31
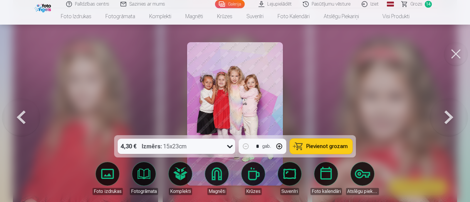
click at [171, 144] on div "Izmērs : 15x23cm" at bounding box center [164, 146] width 45 height 15
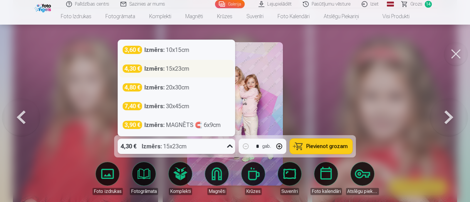
click at [171, 71] on div "Izmērs : 15x23cm" at bounding box center [166, 69] width 45 height 8
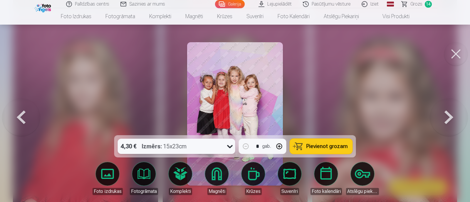
click at [312, 140] on button "Pievienot grozam" at bounding box center [321, 146] width 63 height 15
click at [455, 118] on button at bounding box center [449, 114] width 38 height 31
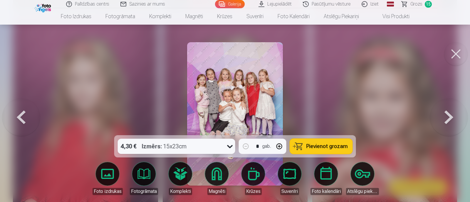
click at [166, 142] on div "Izmērs : 15x23cm" at bounding box center [164, 146] width 45 height 15
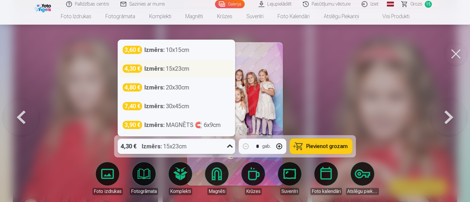
click at [171, 71] on div "Izmērs : 15x23cm" at bounding box center [166, 69] width 45 height 8
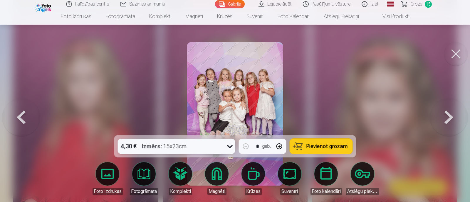
click at [341, 140] on button "Pievienot grozam" at bounding box center [321, 146] width 63 height 15
click at [455, 114] on button at bounding box center [449, 114] width 38 height 31
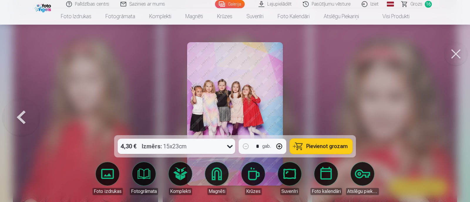
click at [181, 144] on div "Izmērs : 15x23cm" at bounding box center [164, 146] width 45 height 15
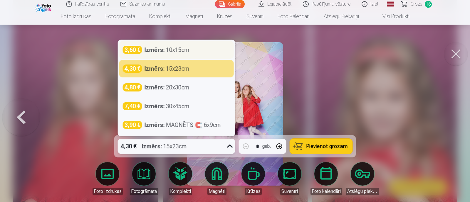
click at [152, 49] on strong "Izmērs :" at bounding box center [154, 50] width 20 height 8
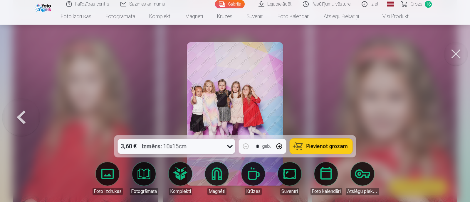
click at [315, 144] on span "Pievienot grozam" at bounding box center [326, 146] width 41 height 5
click at [459, 58] on button at bounding box center [455, 53] width 23 height 23
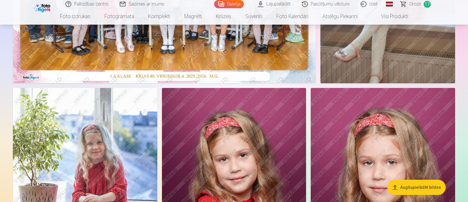
scroll to position [73, 0]
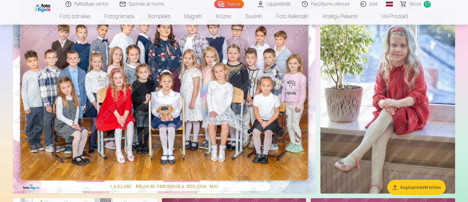
click at [417, 1] on span "Grozs" at bounding box center [415, 4] width 12 height 7
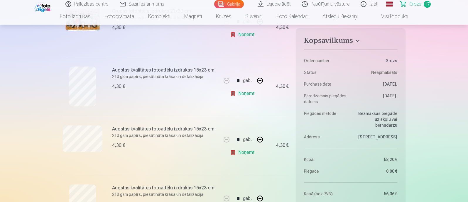
scroll to position [183, 0]
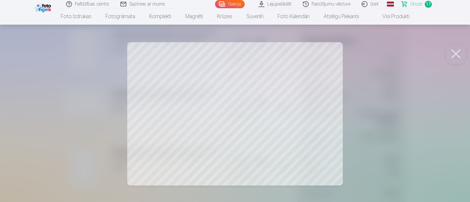
click at [452, 59] on button at bounding box center [455, 53] width 23 height 23
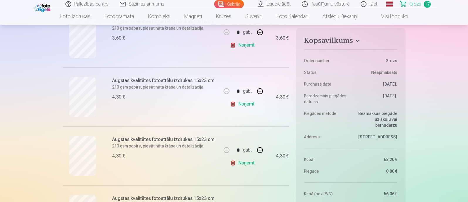
scroll to position [734, 0]
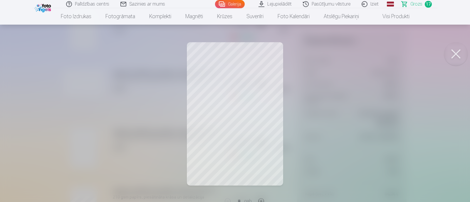
click at [407, 132] on div at bounding box center [235, 101] width 470 height 202
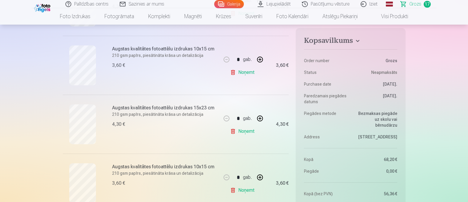
scroll to position [293, 0]
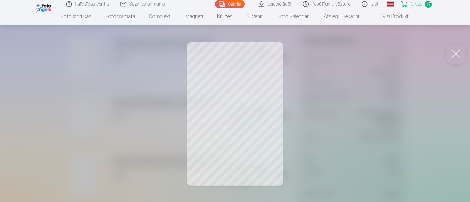
click at [390, 118] on div at bounding box center [235, 101] width 470 height 202
click at [385, 129] on div at bounding box center [235, 101] width 470 height 202
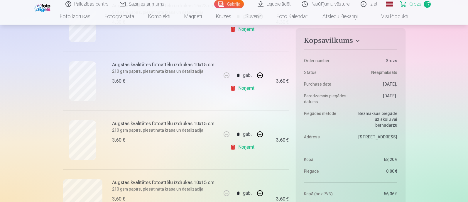
scroll to position [734, 0]
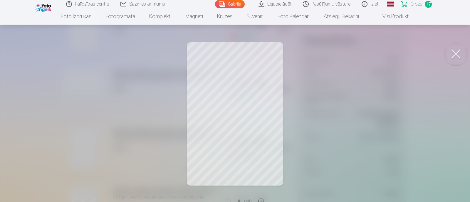
click at [395, 100] on div at bounding box center [235, 101] width 470 height 202
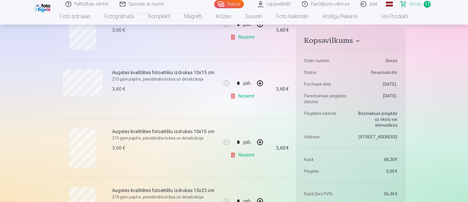
click at [263, 140] on button "button" at bounding box center [260, 142] width 14 height 14
click at [241, 153] on link "Noņemt" at bounding box center [243, 155] width 27 height 12
type input "*"
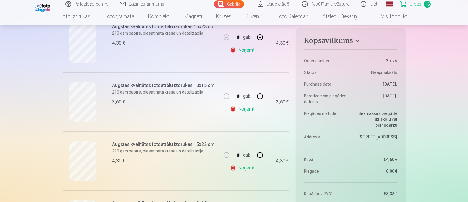
scroll to position [257, 0]
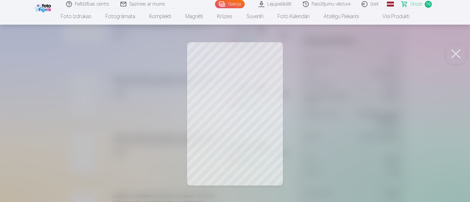
click at [336, 98] on div at bounding box center [235, 101] width 470 height 202
click at [300, 109] on div at bounding box center [235, 101] width 470 height 202
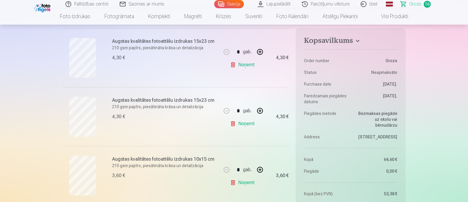
scroll to position [367, 0]
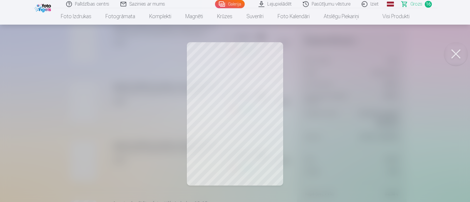
click at [318, 109] on div at bounding box center [235, 101] width 470 height 202
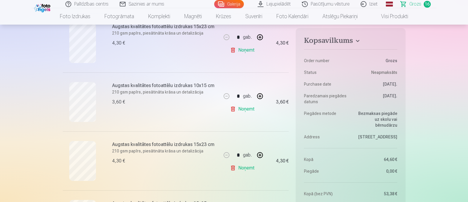
scroll to position [404, 0]
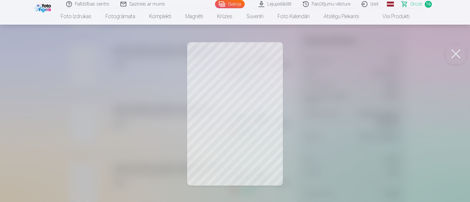
click at [310, 114] on div at bounding box center [235, 101] width 470 height 202
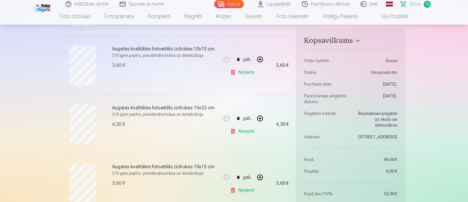
scroll to position [477, 0]
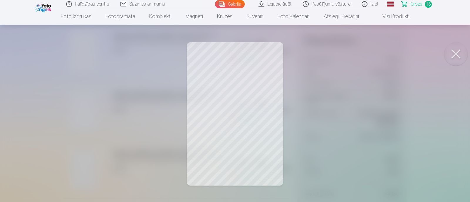
click at [323, 100] on div at bounding box center [235, 101] width 470 height 202
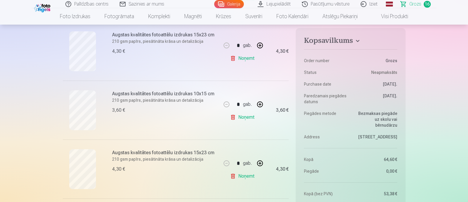
scroll to position [513, 0]
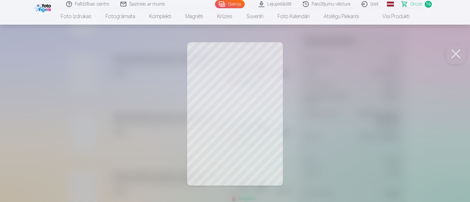
click at [310, 100] on div at bounding box center [235, 101] width 470 height 202
click at [454, 50] on button at bounding box center [455, 53] width 23 height 23
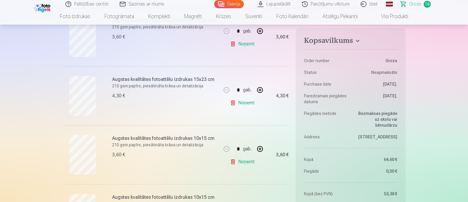
scroll to position [587, 0]
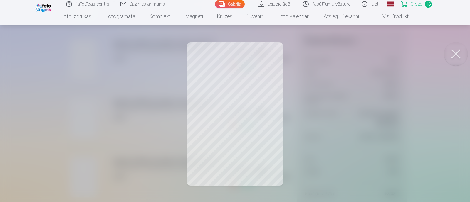
click at [330, 95] on div at bounding box center [235, 101] width 470 height 202
click at [347, 104] on div at bounding box center [235, 101] width 470 height 202
click at [315, 86] on div at bounding box center [235, 101] width 470 height 202
click at [369, 110] on div at bounding box center [235, 101] width 470 height 202
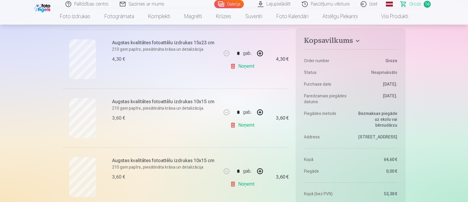
click at [248, 68] on link "Noņemt" at bounding box center [243, 66] width 27 height 12
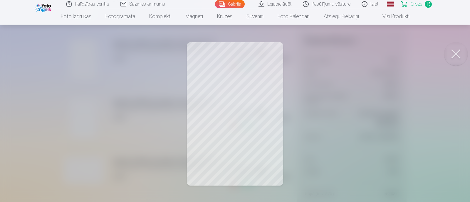
click at [318, 95] on div at bounding box center [235, 101] width 470 height 202
click at [304, 100] on div at bounding box center [235, 101] width 470 height 202
click at [311, 97] on div at bounding box center [235, 101] width 470 height 202
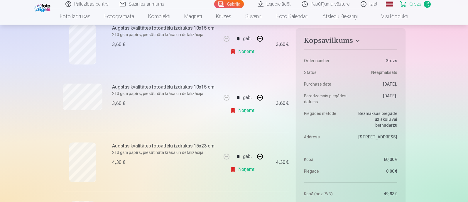
scroll to position [697, 0]
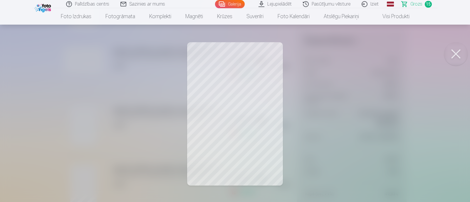
click at [291, 115] on div at bounding box center [235, 101] width 470 height 202
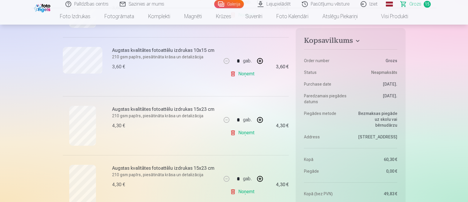
click at [79, 163] on div "Augstas kvalitātes fotoattēlu izdrukas 15x23 cm 210 gsm papīrs, piesātināta krā…" at bounding box center [142, 184] width 159 height 59
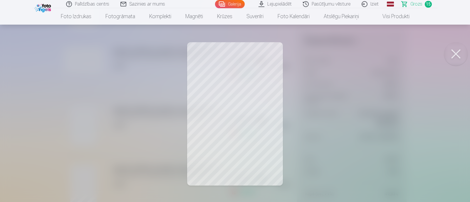
click at [353, 99] on div at bounding box center [235, 101] width 470 height 202
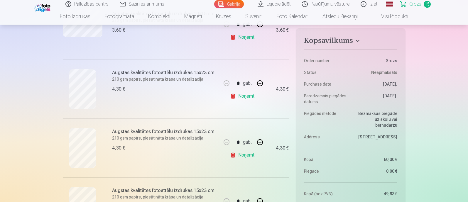
scroll to position [770, 0]
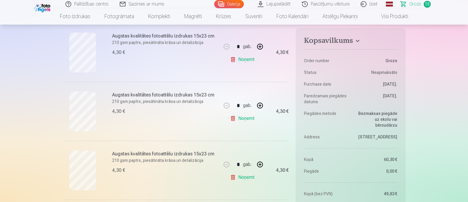
click at [84, 146] on div "Augstas kvalitātes fotoattēlu izdrukas 15x23 cm 210 gsm papīrs, piesātināta krā…" at bounding box center [142, 170] width 159 height 59
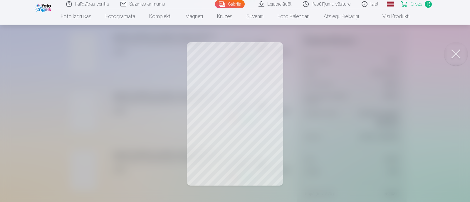
click at [302, 89] on div at bounding box center [235, 101] width 470 height 202
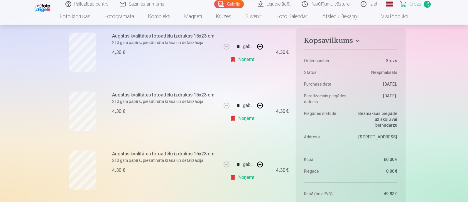
scroll to position [844, 0]
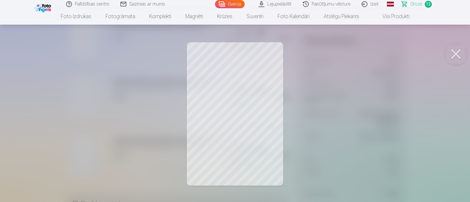
click at [316, 113] on div at bounding box center [235, 101] width 470 height 202
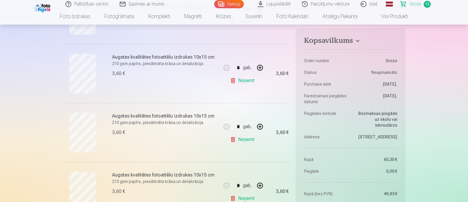
scroll to position [477, 0]
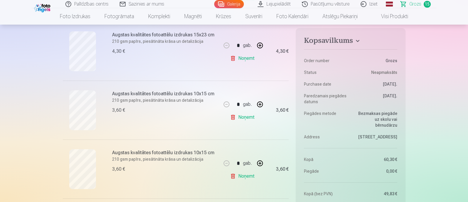
click at [233, 5] on link "Galerija" at bounding box center [229, 4] width 30 height 8
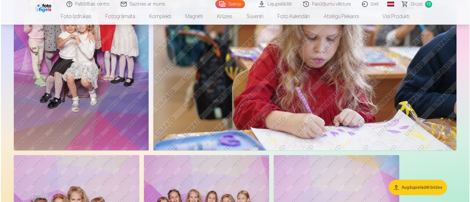
scroll to position [2091, 0]
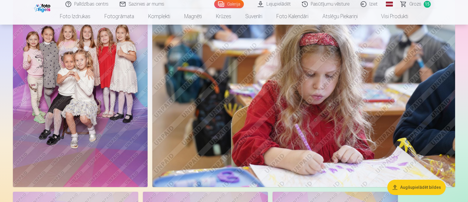
click at [55, 57] on img at bounding box center [80, 86] width 135 height 202
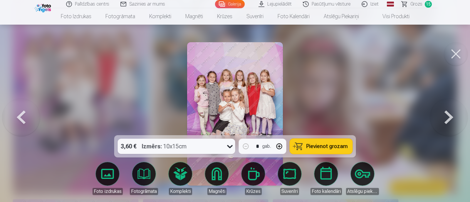
click at [311, 144] on span "Pievienot grozam" at bounding box center [326, 146] width 41 height 5
click at [451, 116] on button at bounding box center [449, 114] width 38 height 31
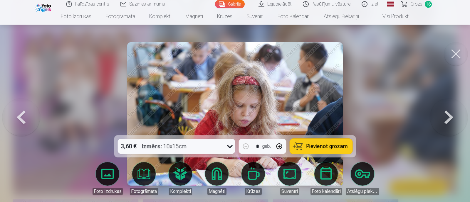
click at [320, 146] on span "Pievienot grozam" at bounding box center [326, 146] width 41 height 5
click at [443, 117] on button at bounding box center [449, 114] width 38 height 31
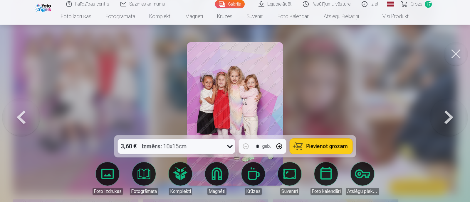
click at [305, 143] on button "Pievienot grozam" at bounding box center [321, 146] width 63 height 15
click at [453, 114] on button at bounding box center [449, 114] width 38 height 31
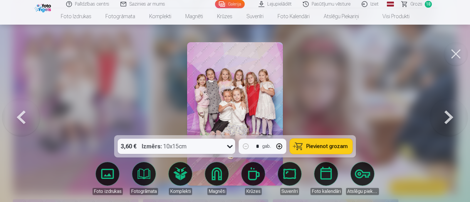
click at [329, 147] on span "Pievienot grozam" at bounding box center [326, 146] width 41 height 5
click at [454, 119] on button at bounding box center [449, 114] width 38 height 31
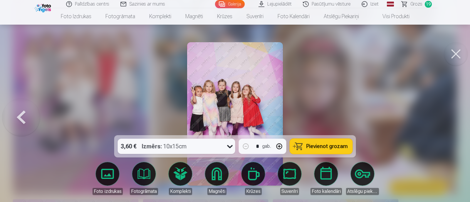
click at [316, 145] on span "Pievienot grozam" at bounding box center [326, 146] width 41 height 5
click at [461, 54] on button at bounding box center [455, 53] width 23 height 23
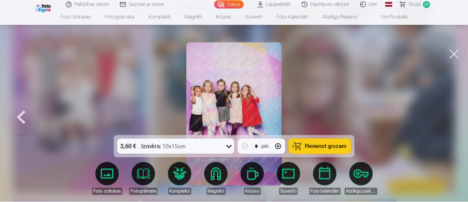
scroll to position [2085, 0]
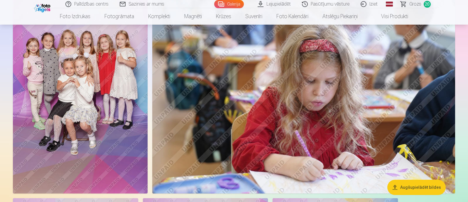
click at [417, 5] on span "Grozs" at bounding box center [415, 4] width 12 height 7
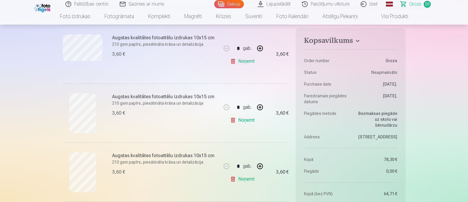
scroll to position [1027, 0]
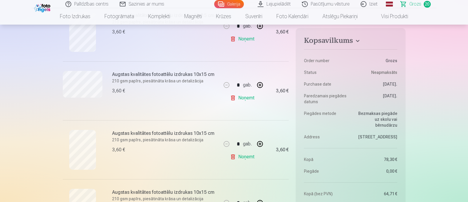
click at [241, 95] on link "Noņemt" at bounding box center [243, 98] width 27 height 12
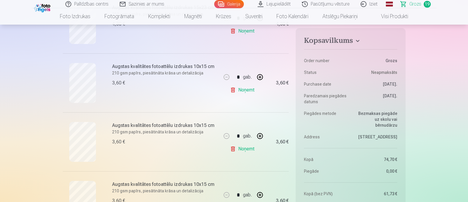
scroll to position [844, 0]
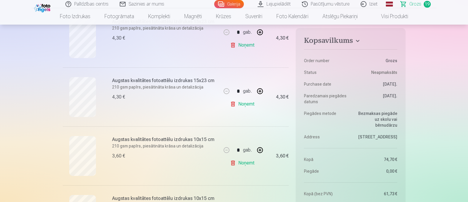
click at [248, 103] on link "Noņemt" at bounding box center [243, 104] width 27 height 12
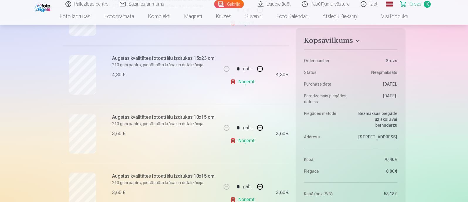
scroll to position [770, 0]
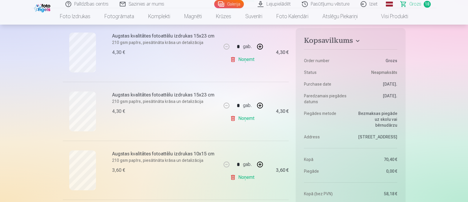
click at [238, 119] on link "Noņemt" at bounding box center [243, 119] width 27 height 12
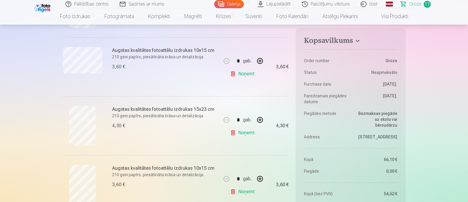
click at [241, 131] on link "Noņemt" at bounding box center [243, 133] width 27 height 12
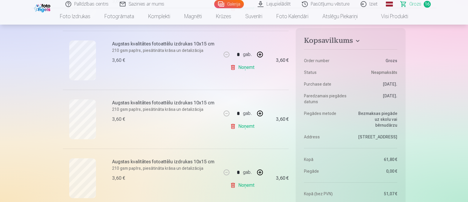
scroll to position [954, 0]
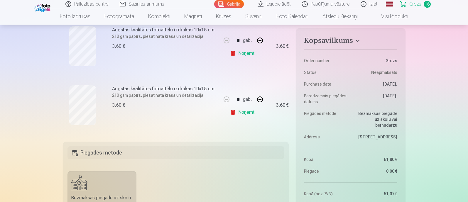
click at [248, 109] on link "Noņemt" at bounding box center [243, 113] width 27 height 12
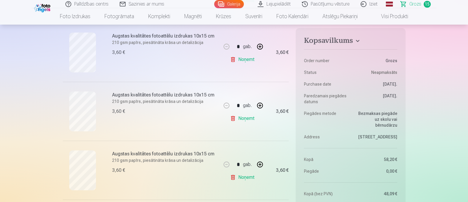
scroll to position [734, 0]
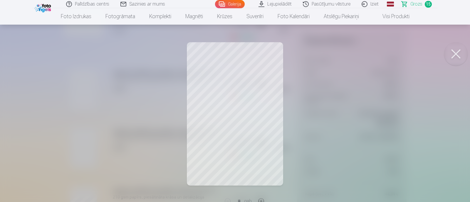
click at [462, 55] on button at bounding box center [455, 53] width 23 height 23
click at [454, 53] on button at bounding box center [455, 53] width 23 height 23
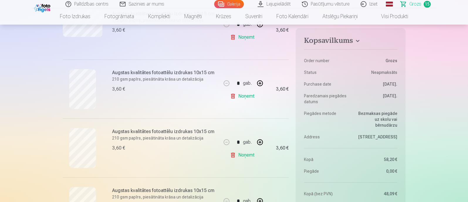
scroll to position [807, 0]
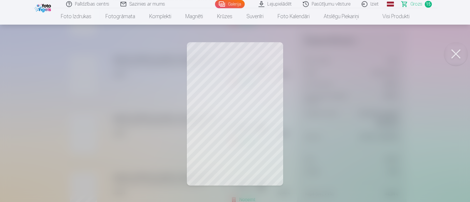
click at [451, 54] on button at bounding box center [455, 53] width 23 height 23
click at [456, 52] on button at bounding box center [455, 53] width 23 height 23
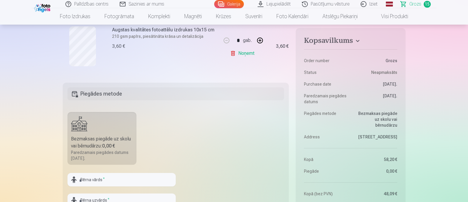
scroll to position [990, 0]
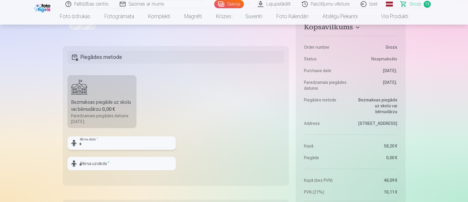
click at [132, 144] on input "text" at bounding box center [122, 143] width 108 height 14
type input "*****"
click at [161, 166] on input "text" at bounding box center [122, 164] width 108 height 14
type input "********"
click at [223, 131] on fieldset "Piegādes metode Bezmaksas piegāde uz skolu vai bērnudārzu : 0,00 € Paredzamais …" at bounding box center [176, 116] width 226 height 140
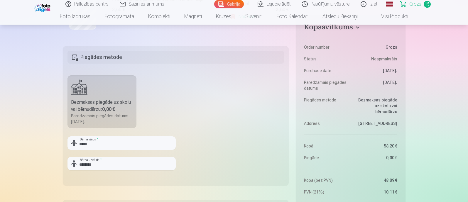
scroll to position [917, 0]
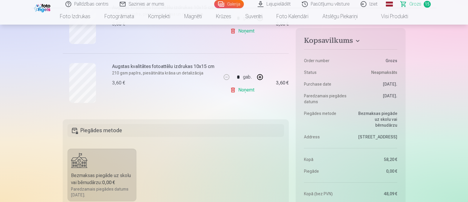
click at [206, 127] on h5 "Piegādes metode" at bounding box center [176, 130] width 217 height 13
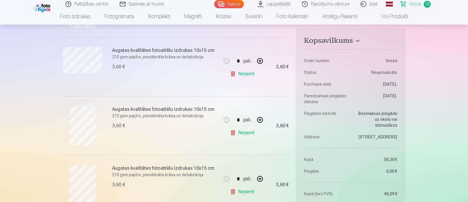
scroll to position [660, 0]
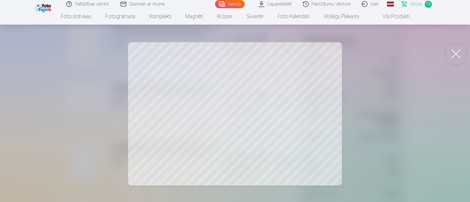
click at [456, 51] on button at bounding box center [455, 53] width 23 height 23
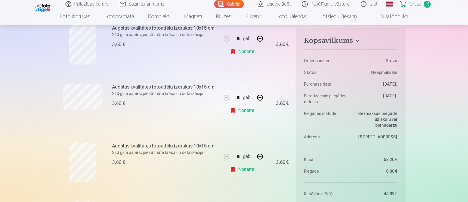
scroll to position [587, 0]
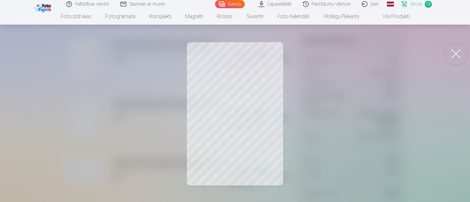
click at [462, 53] on button at bounding box center [455, 53] width 23 height 23
click at [458, 54] on button at bounding box center [455, 53] width 23 height 23
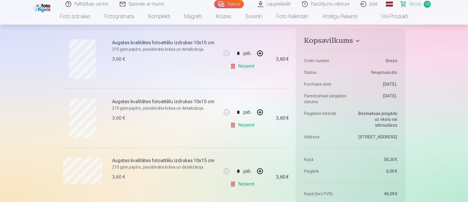
scroll to position [513, 0]
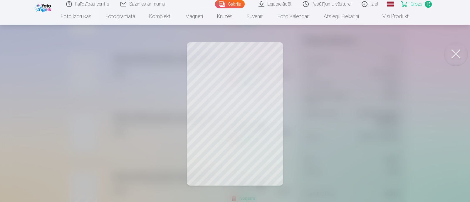
click at [455, 49] on button at bounding box center [455, 53] width 23 height 23
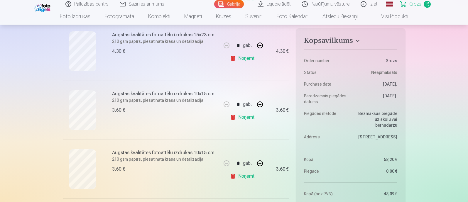
scroll to position [440, 0]
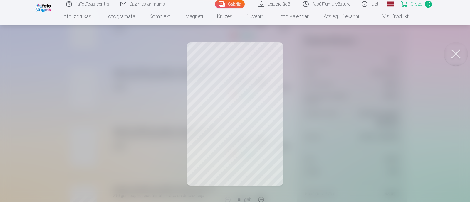
click at [461, 49] on button at bounding box center [455, 53] width 23 height 23
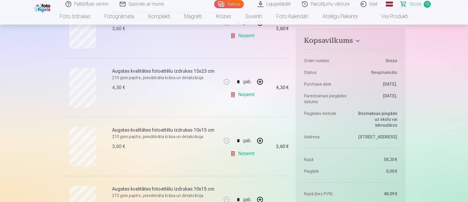
scroll to position [404, 0]
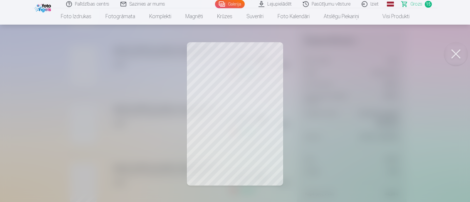
click at [456, 53] on button at bounding box center [455, 53] width 23 height 23
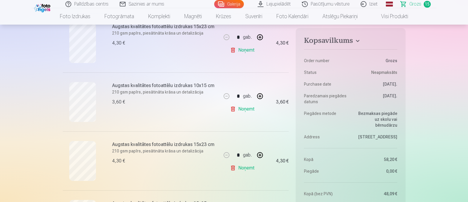
scroll to position [330, 0]
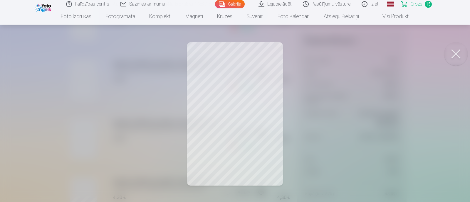
click at [453, 56] on button at bounding box center [455, 53] width 23 height 23
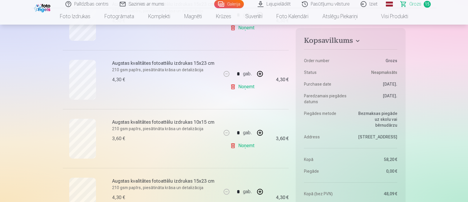
scroll to position [257, 0]
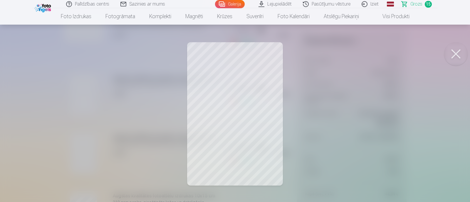
click at [463, 50] on button at bounding box center [455, 53] width 23 height 23
click at [463, 55] on button at bounding box center [455, 53] width 23 height 23
click at [459, 50] on button at bounding box center [455, 53] width 23 height 23
click at [455, 54] on button at bounding box center [455, 53] width 23 height 23
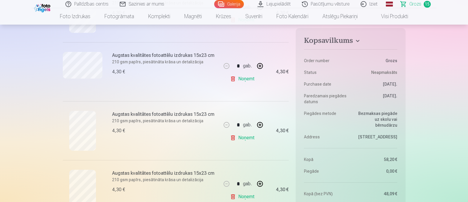
scroll to position [183, 0]
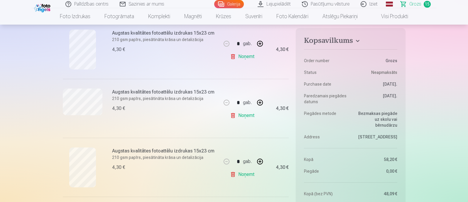
click at [237, 4] on link "Galerija" at bounding box center [229, 4] width 30 height 8
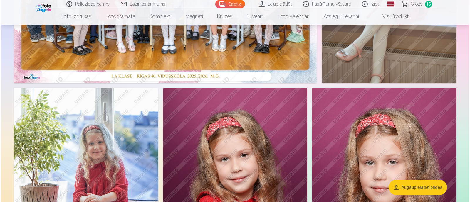
scroll to position [73, 0]
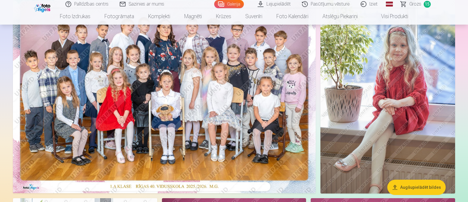
click at [392, 67] on img at bounding box center [388, 92] width 135 height 202
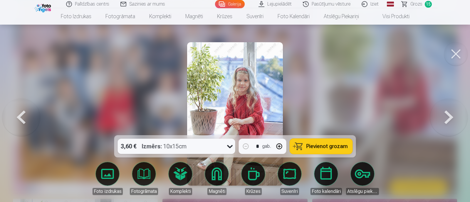
click at [311, 145] on span "Pievienot grozam" at bounding box center [326, 146] width 41 height 5
click at [419, 3] on span "Grozs" at bounding box center [416, 4] width 12 height 7
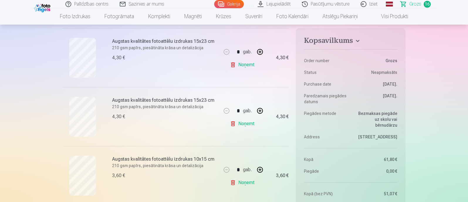
scroll to position [330, 0]
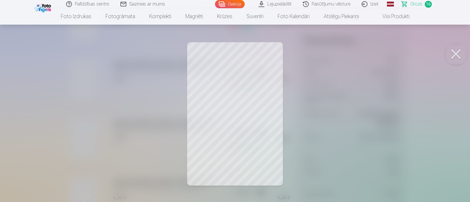
click at [455, 56] on button at bounding box center [455, 53] width 23 height 23
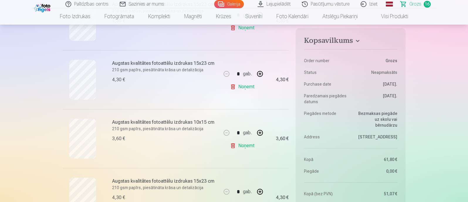
scroll to position [293, 0]
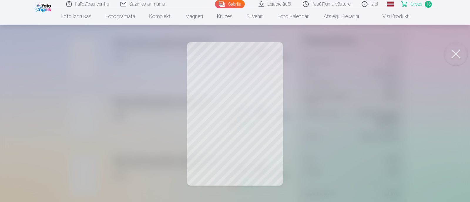
drag, startPoint x: 459, startPoint y: 50, endPoint x: 448, endPoint y: 53, distance: 11.4
click at [459, 50] on button at bounding box center [455, 53] width 23 height 23
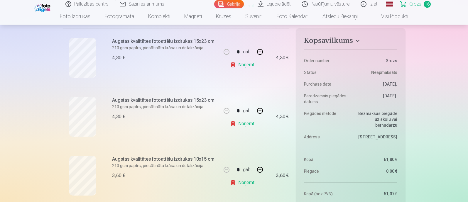
click at [248, 64] on link "Noņemt" at bounding box center [243, 65] width 27 height 12
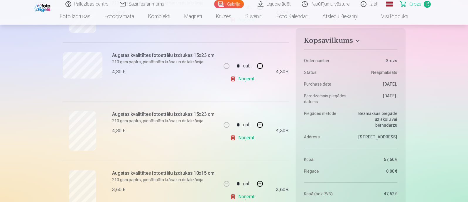
scroll to position [183, 0]
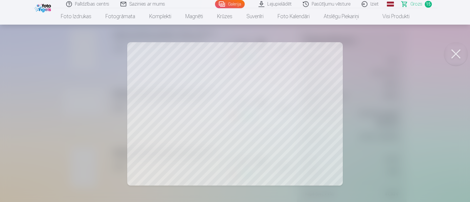
click at [397, 79] on div at bounding box center [235, 101] width 470 height 202
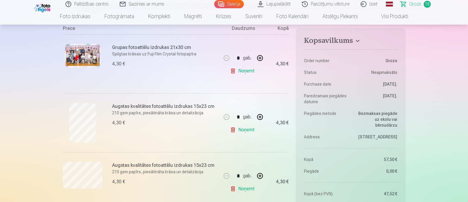
scroll to position [73, 0]
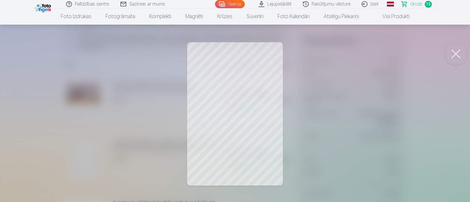
click at [368, 92] on div at bounding box center [235, 101] width 470 height 202
click at [375, 104] on div at bounding box center [235, 101] width 470 height 202
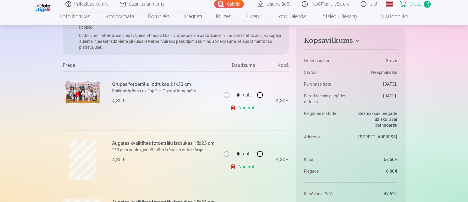
scroll to position [146, 0]
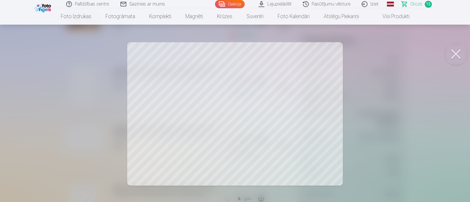
drag, startPoint x: 385, startPoint y: 112, endPoint x: 371, endPoint y: 111, distance: 13.8
click at [385, 112] on div at bounding box center [235, 101] width 470 height 202
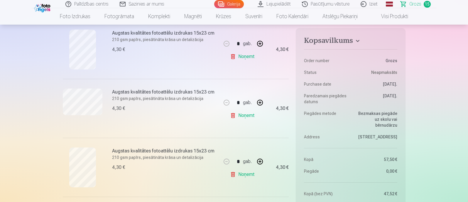
scroll to position [220, 0]
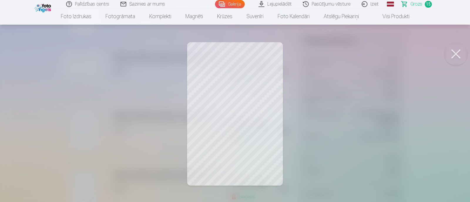
click at [346, 116] on div at bounding box center [235, 101] width 470 height 202
click at [321, 135] on div at bounding box center [235, 101] width 470 height 202
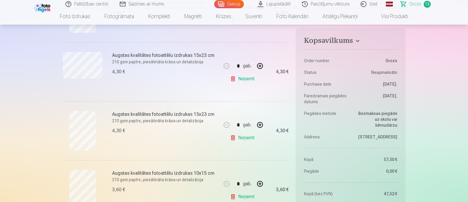
click at [230, 4] on link "Galerija" at bounding box center [229, 4] width 30 height 8
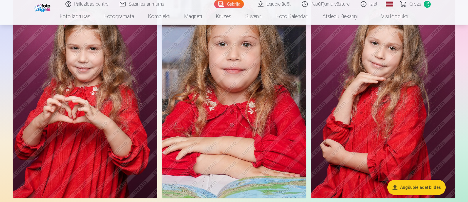
scroll to position [917, 0]
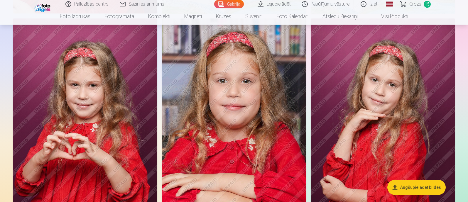
click at [233, 4] on link "Galerija" at bounding box center [229, 4] width 30 height 8
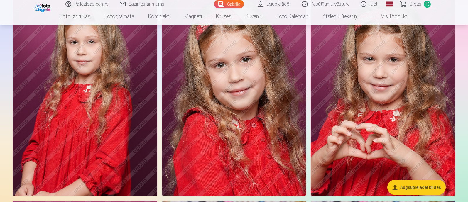
scroll to position [440, 0]
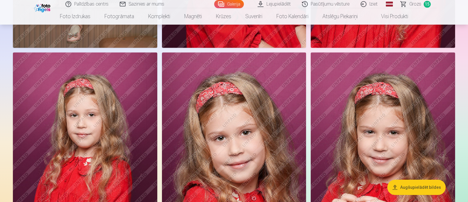
click at [418, 1] on span "Grozs" at bounding box center [415, 4] width 12 height 7
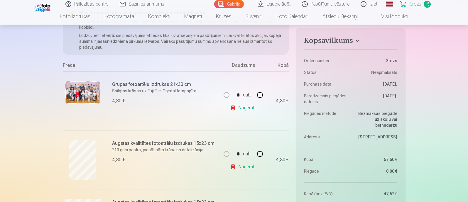
scroll to position [110, 0]
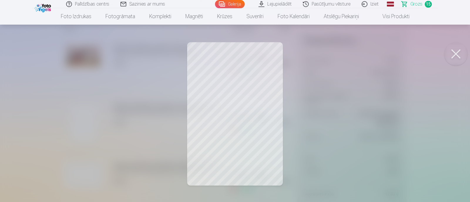
click at [459, 58] on button at bounding box center [455, 53] width 23 height 23
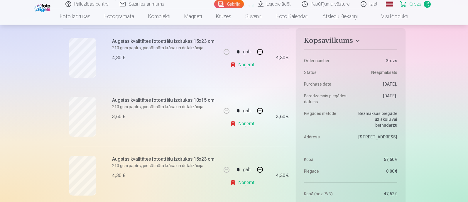
scroll to position [367, 0]
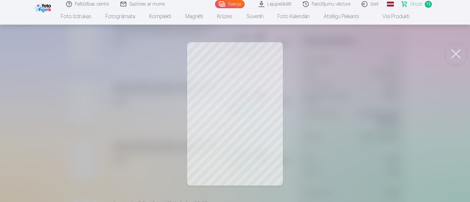
click at [312, 99] on div at bounding box center [235, 101] width 470 height 202
click at [364, 104] on div at bounding box center [235, 101] width 470 height 202
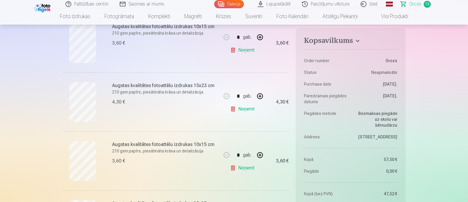
click at [236, 3] on link "Galerija" at bounding box center [229, 4] width 30 height 8
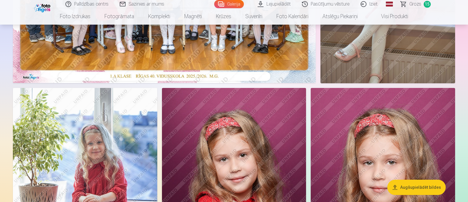
scroll to position [257, 0]
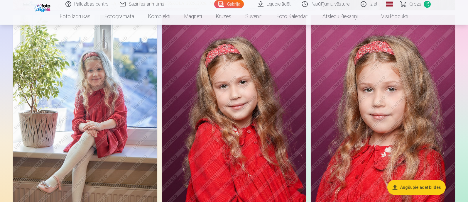
click at [232, 115] on img at bounding box center [234, 123] width 144 height 217
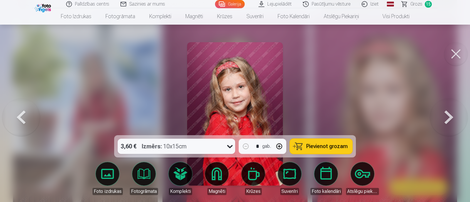
click at [176, 145] on div "Izmērs : 10x15cm" at bounding box center [164, 146] width 45 height 15
click at [454, 53] on button at bounding box center [455, 53] width 23 height 23
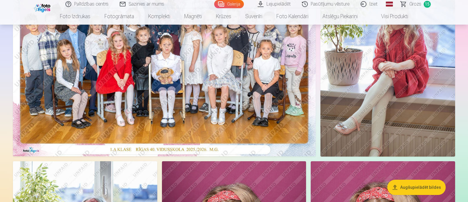
scroll to position [36, 0]
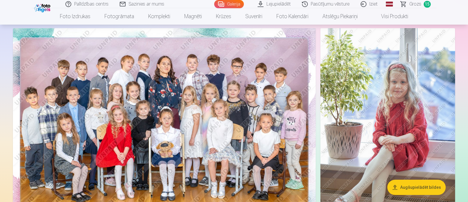
click at [358, 94] on img at bounding box center [388, 129] width 135 height 202
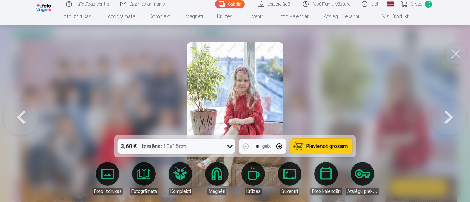
click at [462, 60] on button at bounding box center [455, 53] width 23 height 23
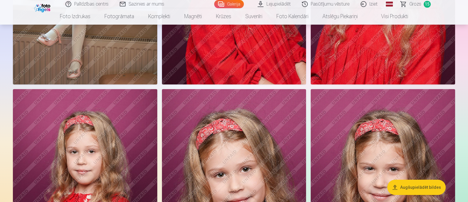
scroll to position [330, 0]
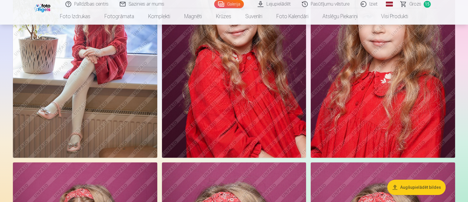
click at [411, 2] on span "Grozs" at bounding box center [415, 4] width 12 height 7
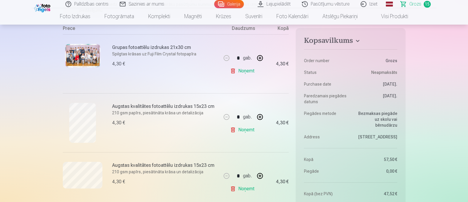
scroll to position [73, 0]
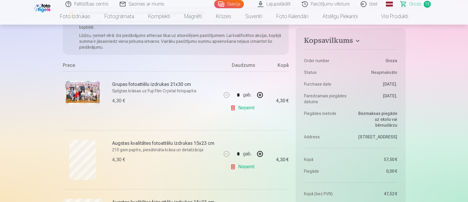
click at [91, 85] on img at bounding box center [82, 92] width 35 height 23
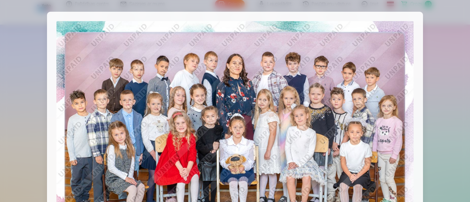
click at [427, 81] on div at bounding box center [235, 101] width 470 height 202
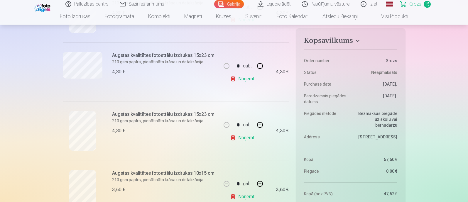
scroll to position [257, 0]
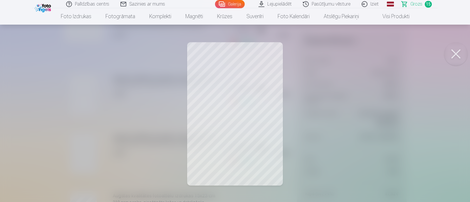
click at [303, 78] on div at bounding box center [235, 101] width 470 height 202
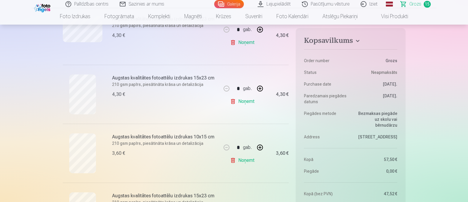
scroll to position [293, 0]
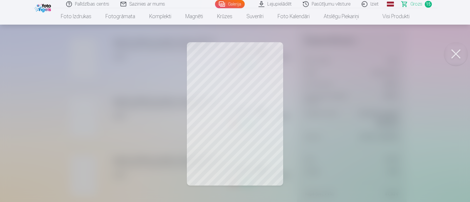
click at [303, 117] on div at bounding box center [235, 101] width 470 height 202
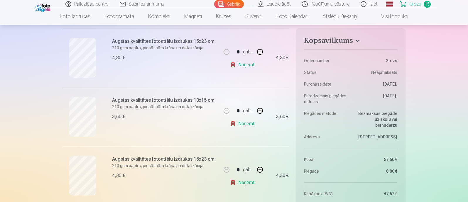
scroll to position [367, 0]
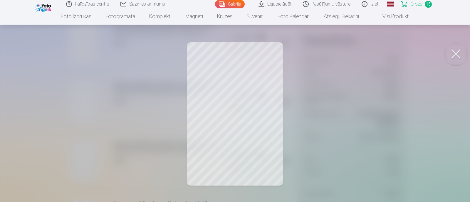
click at [309, 103] on div at bounding box center [235, 101] width 470 height 202
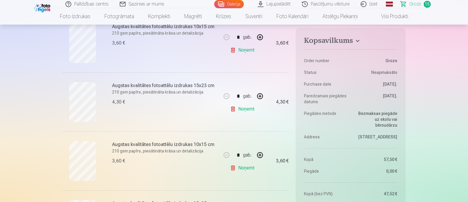
scroll to position [440, 0]
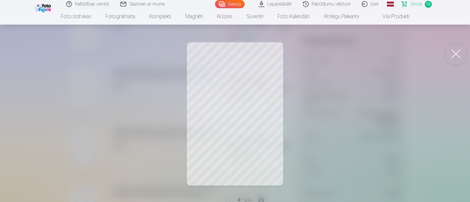
click at [308, 104] on div at bounding box center [235, 101] width 470 height 202
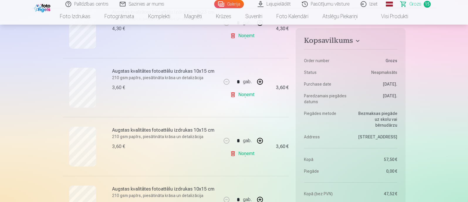
scroll to position [513, 0]
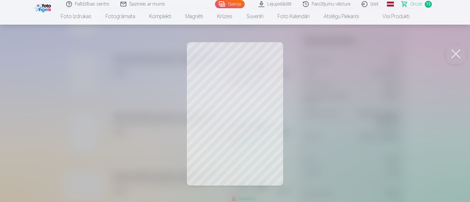
click at [294, 72] on div at bounding box center [235, 101] width 470 height 202
click at [303, 97] on div at bounding box center [235, 101] width 470 height 202
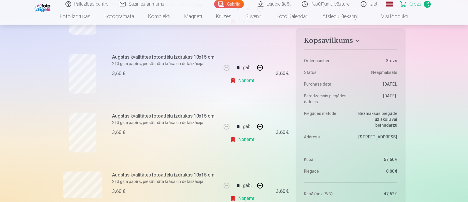
scroll to position [587, 0]
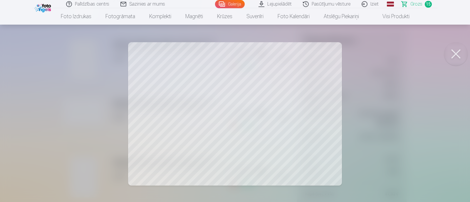
click at [354, 79] on div at bounding box center [235, 101] width 470 height 202
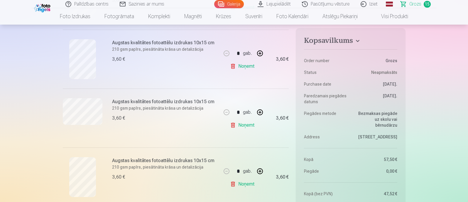
scroll to position [660, 0]
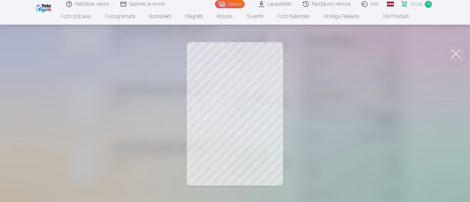
click at [331, 92] on div at bounding box center [235, 101] width 470 height 202
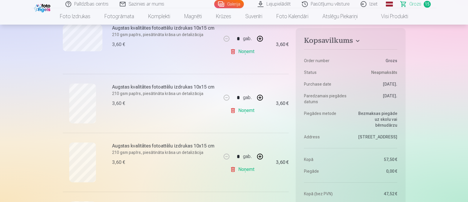
scroll to position [734, 0]
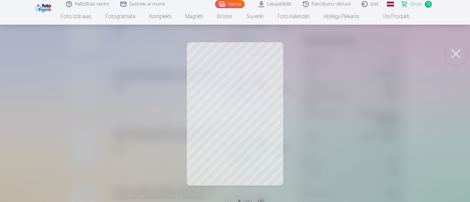
click at [308, 87] on div at bounding box center [235, 101] width 470 height 202
click at [308, 91] on div at bounding box center [235, 101] width 470 height 202
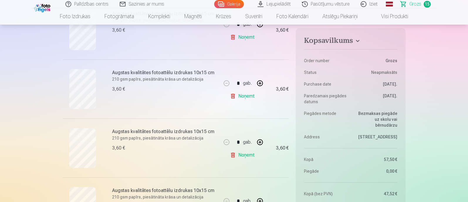
scroll to position [807, 0]
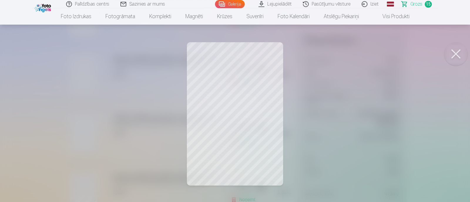
click at [314, 103] on div at bounding box center [235, 101] width 470 height 202
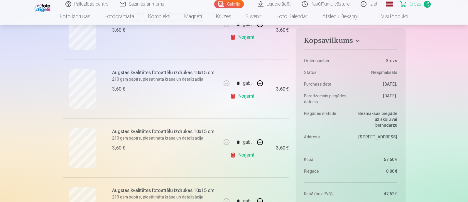
scroll to position [770, 0]
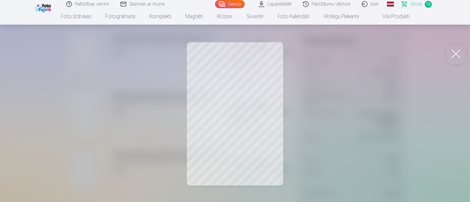
click at [311, 99] on div at bounding box center [235, 101] width 470 height 202
drag, startPoint x: 320, startPoint y: 102, endPoint x: 194, endPoint y: 78, distance: 127.6
click at [319, 102] on div at bounding box center [235, 101] width 470 height 202
click at [311, 99] on div at bounding box center [235, 101] width 470 height 202
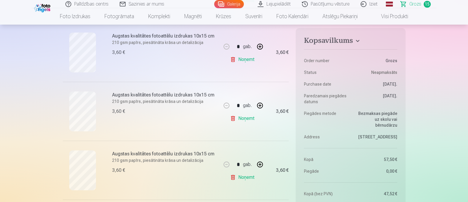
click at [248, 176] on link "Noņemt" at bounding box center [243, 178] width 27 height 12
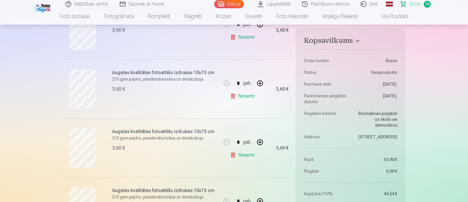
scroll to position [697, 0]
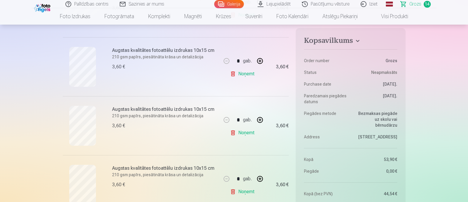
click at [235, 4] on link "Galerija" at bounding box center [229, 4] width 30 height 8
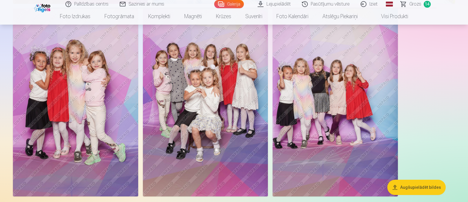
scroll to position [2348, 0]
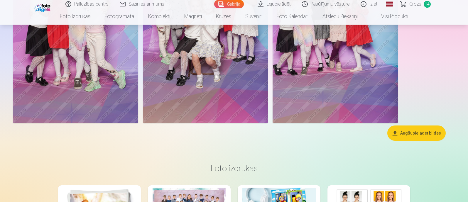
click at [242, 2] on link "Galerija" at bounding box center [229, 4] width 30 height 8
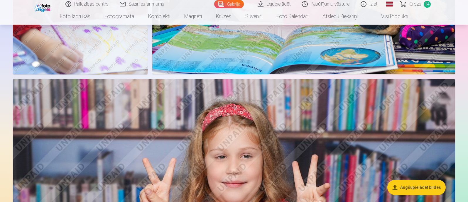
scroll to position [1394, 0]
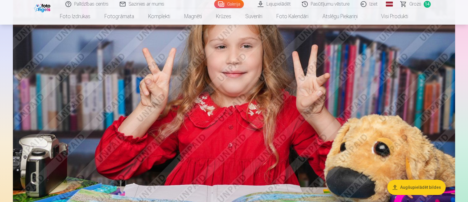
click at [419, 5] on span "Grozs" at bounding box center [415, 4] width 12 height 7
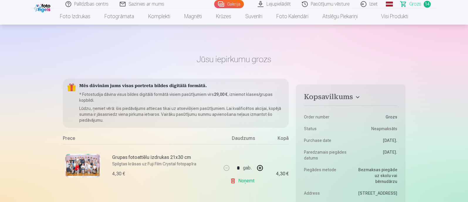
scroll to position [73, 0]
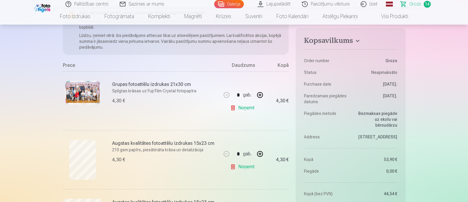
click at [95, 97] on img at bounding box center [82, 92] width 35 height 23
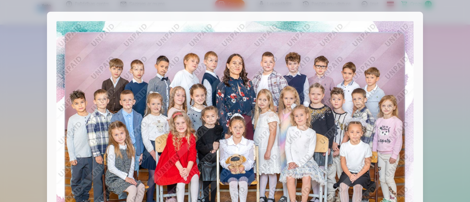
click at [436, 121] on div at bounding box center [235, 101] width 470 height 202
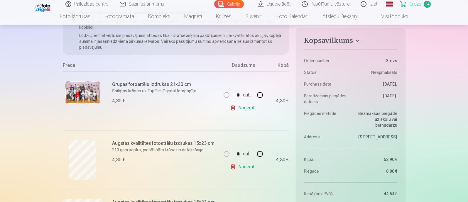
scroll to position [146, 0]
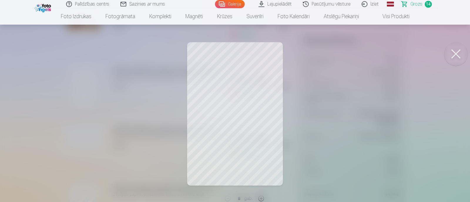
click at [321, 114] on div at bounding box center [235, 101] width 470 height 202
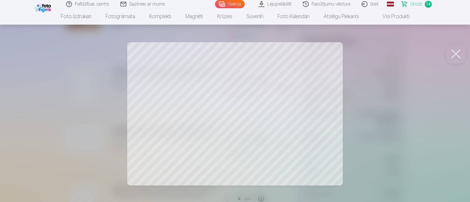
click at [361, 108] on div at bounding box center [235, 101] width 470 height 202
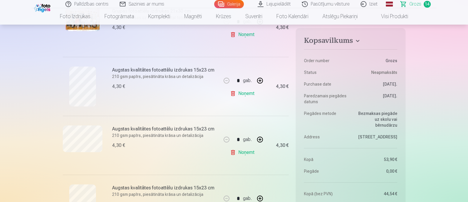
scroll to position [220, 0]
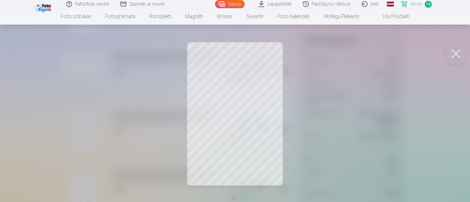
click at [332, 114] on div at bounding box center [235, 101] width 470 height 202
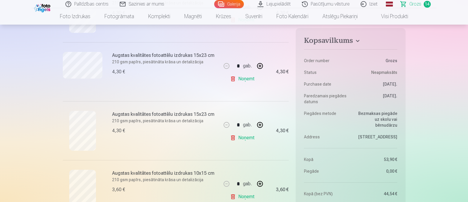
scroll to position [293, 0]
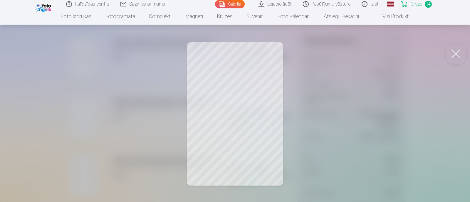
click at [339, 117] on div at bounding box center [235, 101] width 470 height 202
click at [324, 108] on div at bounding box center [235, 101] width 470 height 202
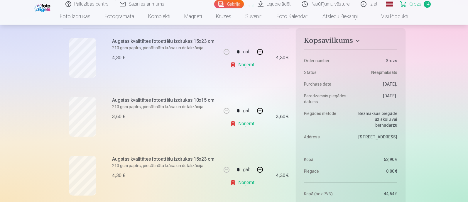
scroll to position [367, 0]
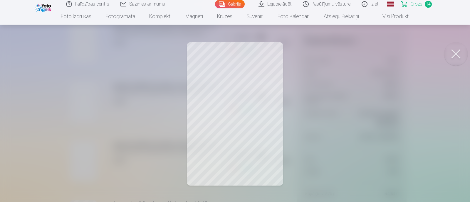
click at [297, 100] on div at bounding box center [235, 101] width 470 height 202
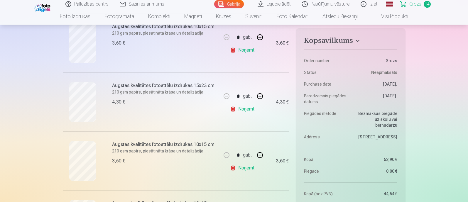
scroll to position [440, 0]
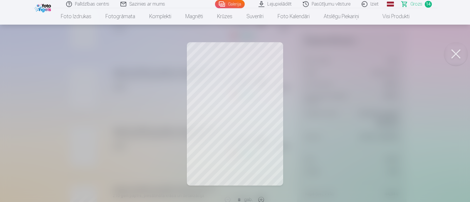
click at [295, 111] on div at bounding box center [235, 101] width 470 height 202
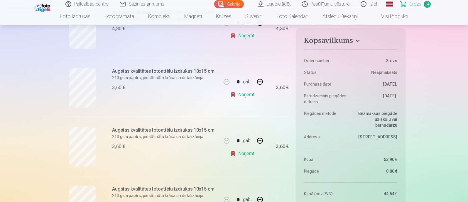
scroll to position [513, 0]
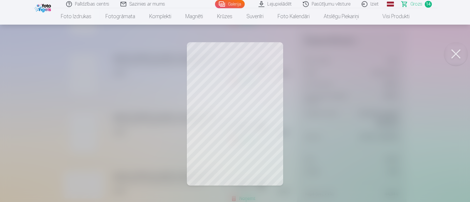
click at [326, 109] on div at bounding box center [235, 101] width 470 height 202
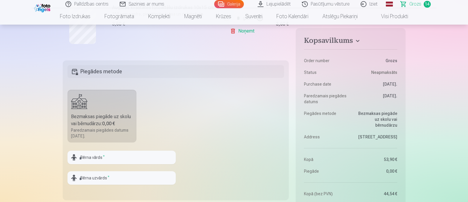
scroll to position [1027, 0]
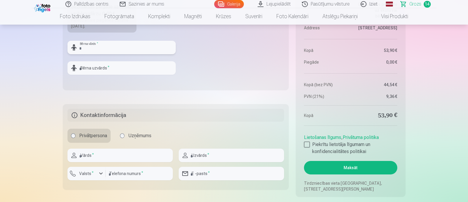
click at [100, 47] on input "text" at bounding box center [122, 48] width 108 height 14
type input "*****"
click at [129, 68] on input "text" at bounding box center [122, 68] width 108 height 14
type input "********"
click at [109, 152] on input "text" at bounding box center [120, 156] width 105 height 14
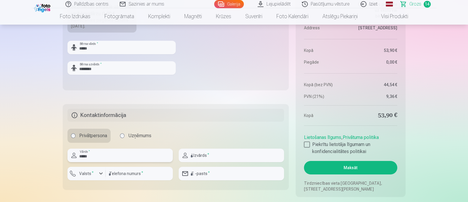
type input "*****"
click at [218, 158] on input "text" at bounding box center [231, 156] width 105 height 14
type input "********"
click at [146, 172] on input "number" at bounding box center [139, 174] width 67 height 14
type input "********"
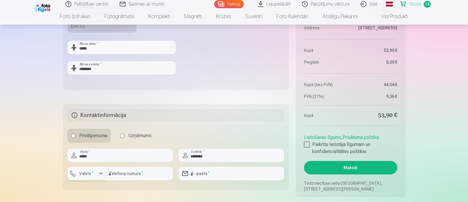
click at [98, 172] on div "button" at bounding box center [100, 173] width 7 height 7
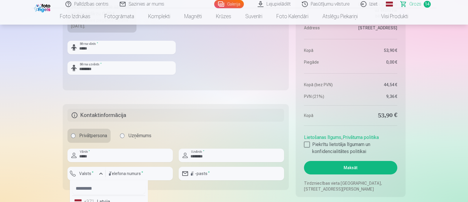
scroll to position [1032, 0]
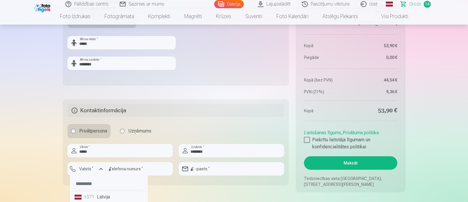
click at [123, 199] on li "+371 Latvija" at bounding box center [108, 197] width 73 height 12
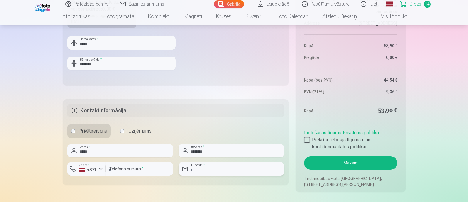
click at [208, 169] on input "email" at bounding box center [231, 169] width 105 height 14
type input "**********"
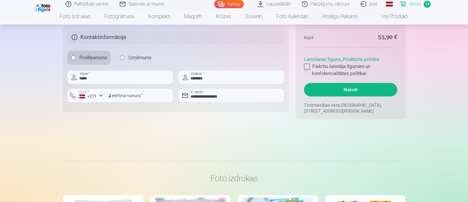
click at [306, 65] on div at bounding box center [307, 67] width 6 height 6
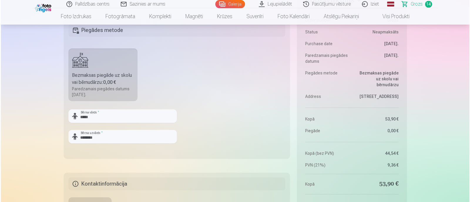
scroll to position [1068, 0]
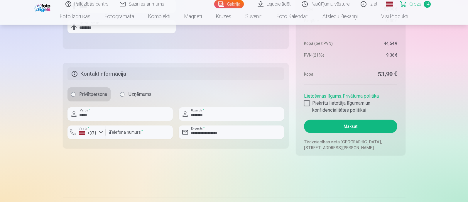
click at [344, 127] on button "Maksāt" at bounding box center [350, 127] width 93 height 14
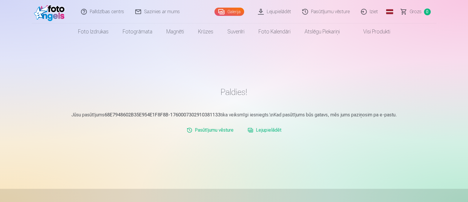
click at [211, 129] on link "Pasūtījumu vēsture" at bounding box center [210, 130] width 52 height 12
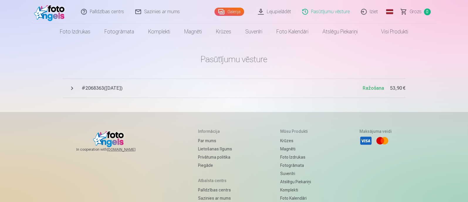
click at [99, 88] on span "# 2068363 ( [DATE] )" at bounding box center [222, 88] width 281 height 7
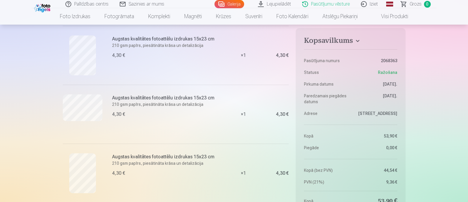
scroll to position [220, 0]
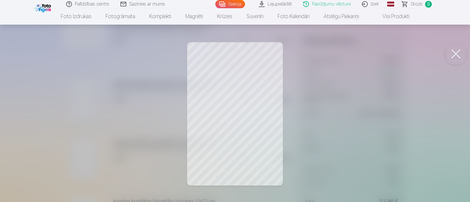
click at [311, 95] on div at bounding box center [235, 101] width 470 height 202
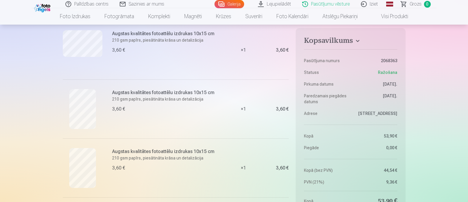
scroll to position [734, 0]
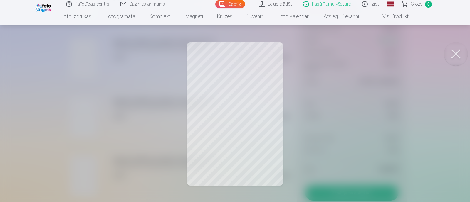
click at [320, 91] on div at bounding box center [235, 101] width 470 height 202
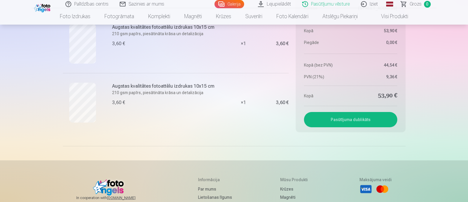
scroll to position [697, 0]
